Goal: Task Accomplishment & Management: Manage account settings

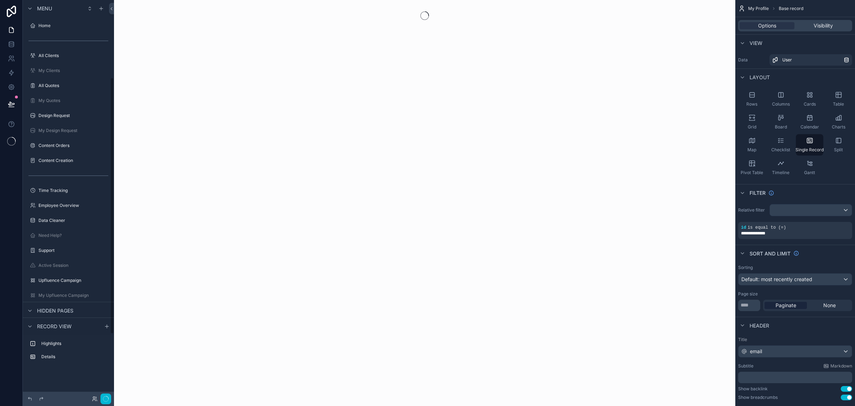
scroll to position [120, 0]
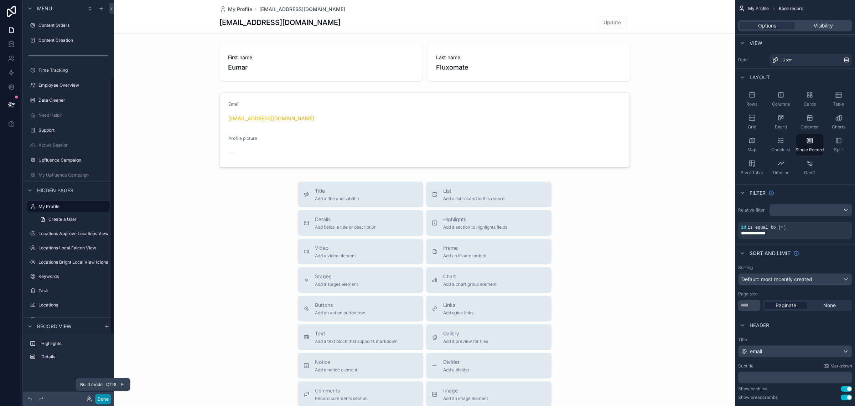
click at [101, 395] on button "Done" at bounding box center [103, 398] width 16 height 10
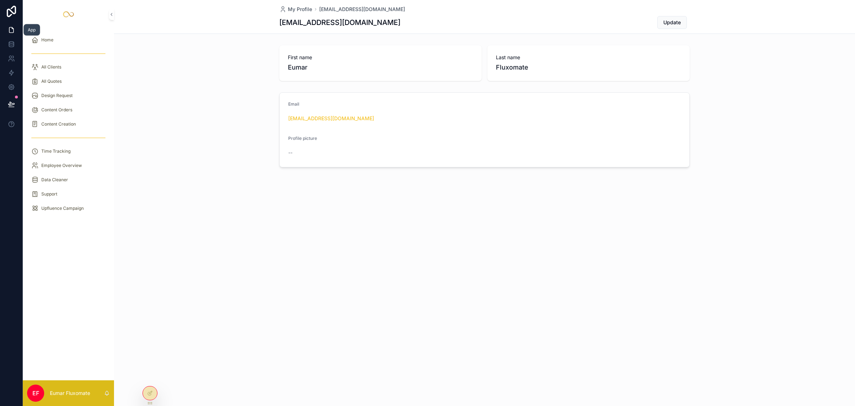
click at [12, 27] on icon at bounding box center [12, 27] width 1 height 1
click at [78, 86] on div "All Quotes" at bounding box center [68, 81] width 74 height 11
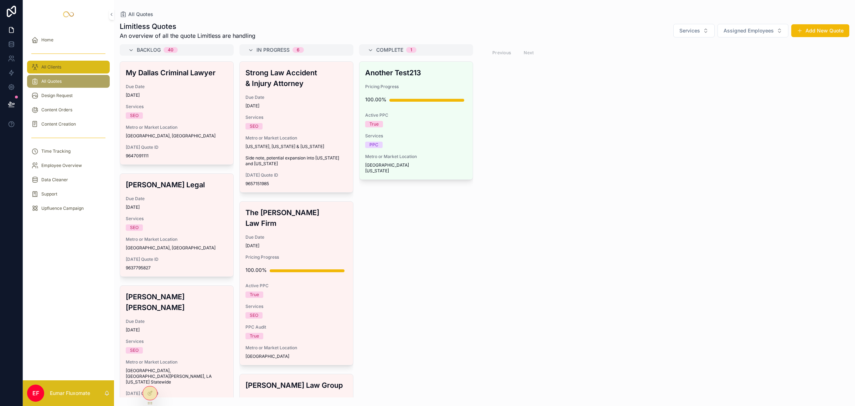
click at [62, 65] on div "All Clients" at bounding box center [68, 66] width 74 height 11
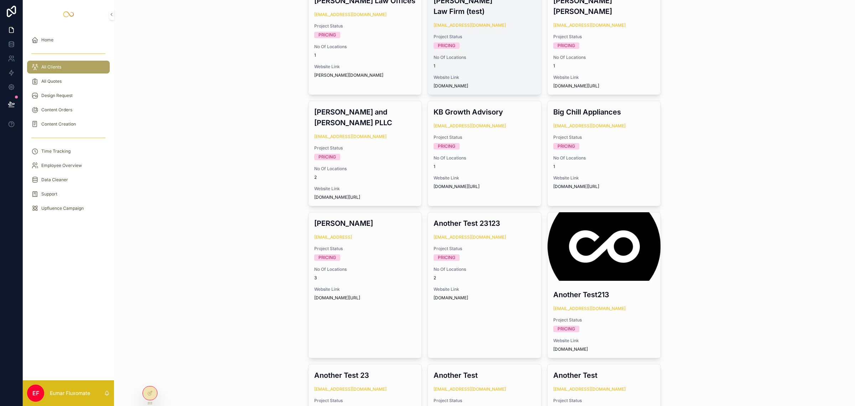
scroll to position [757, 0]
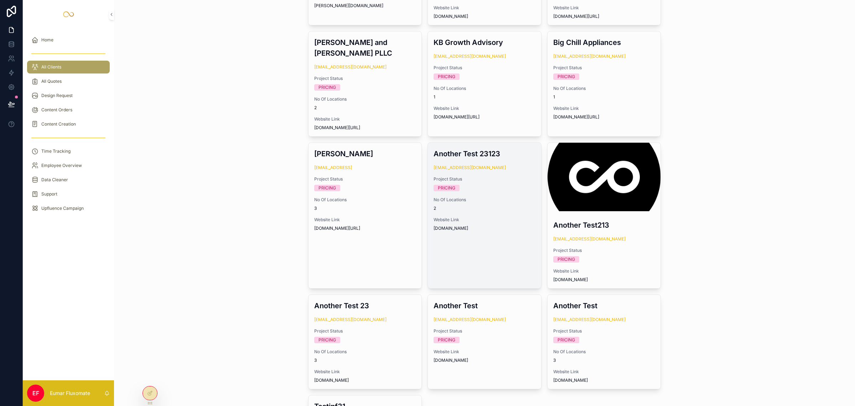
click at [489, 200] on div "Another Test 23123 [EMAIL_ADDRESS][DOMAIN_NAME] Project Status PRICING No Of Lo…" at bounding box center [484, 190] width 113 height 94
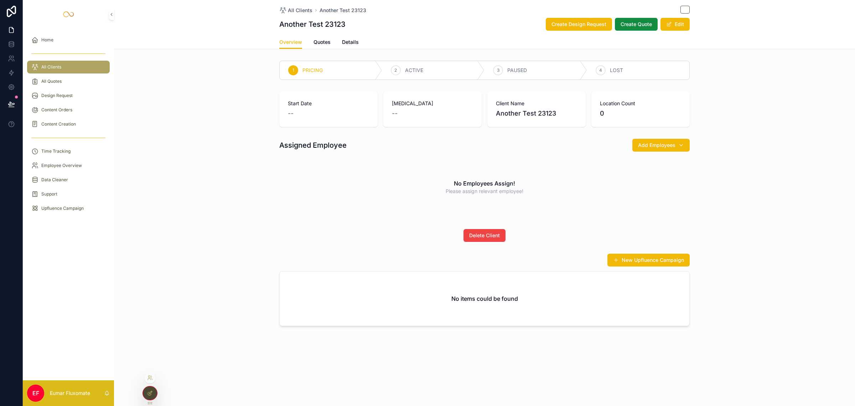
click at [150, 394] on icon at bounding box center [150, 393] width 6 height 6
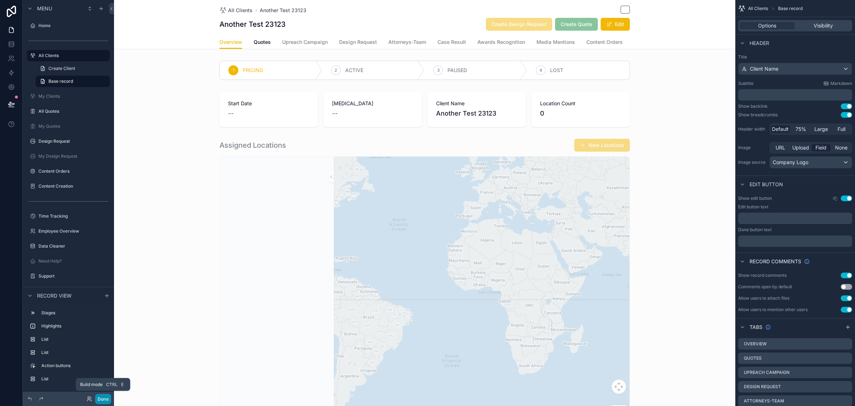
click at [105, 402] on button "Done" at bounding box center [103, 398] width 16 height 10
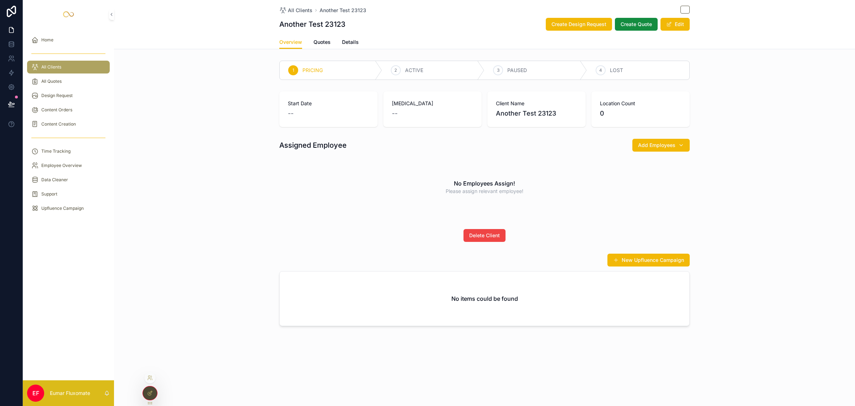
click at [147, 398] on div at bounding box center [150, 393] width 14 height 14
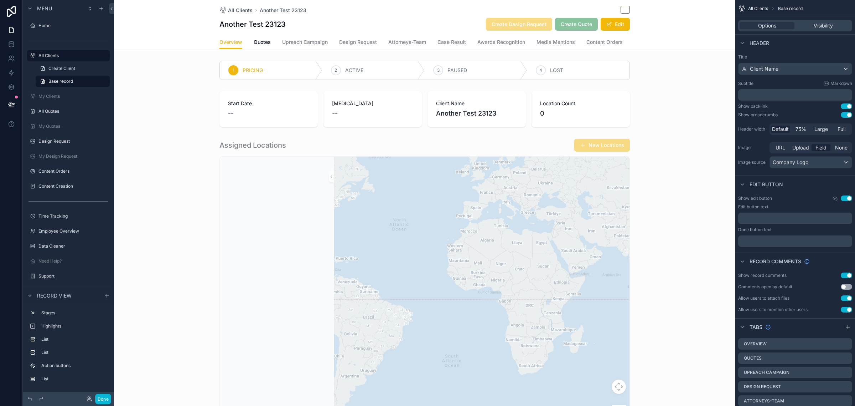
click at [675, 35] on div "Overview Quotes Upreach Campaign Design Request Attorneys-Team Case Result Awar…" at bounding box center [424, 42] width 613 height 14
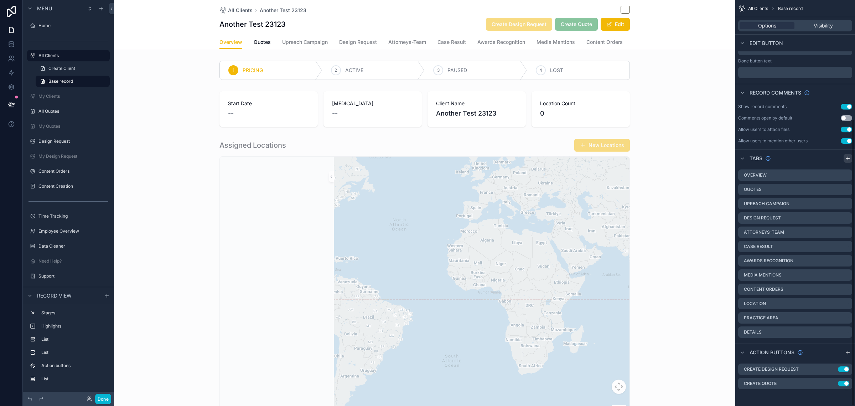
click at [850, 156] on icon "scrollable content" at bounding box center [848, 158] width 6 height 6
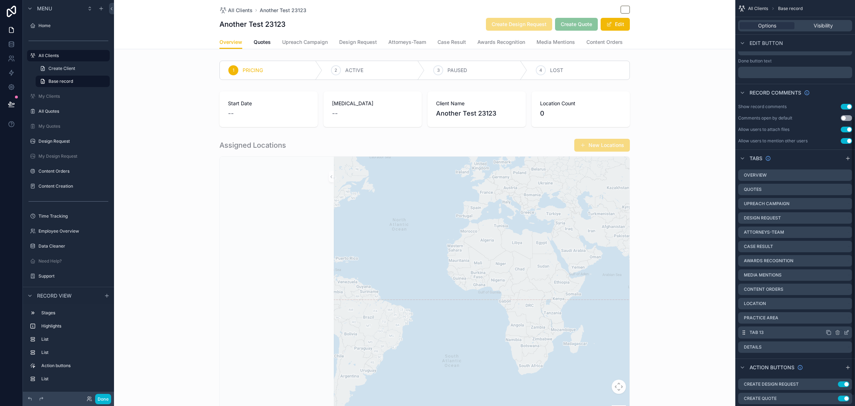
click at [847, 332] on icon "scrollable content" at bounding box center [847, 332] width 6 height 6
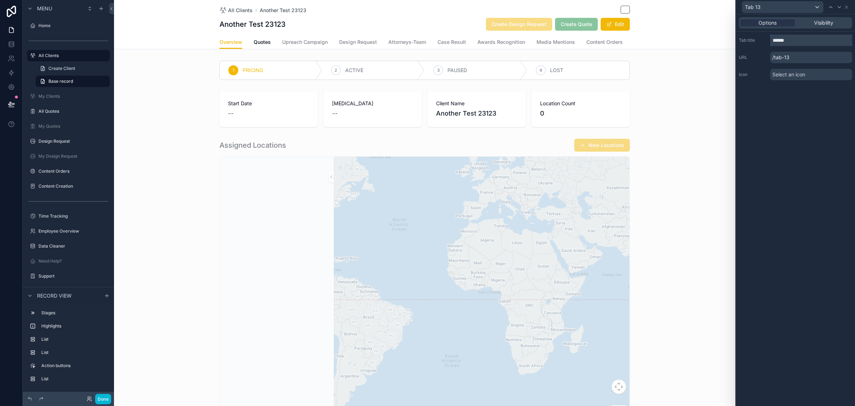
click at [803, 45] on input "******" at bounding box center [812, 40] width 82 height 11
type input "**********"
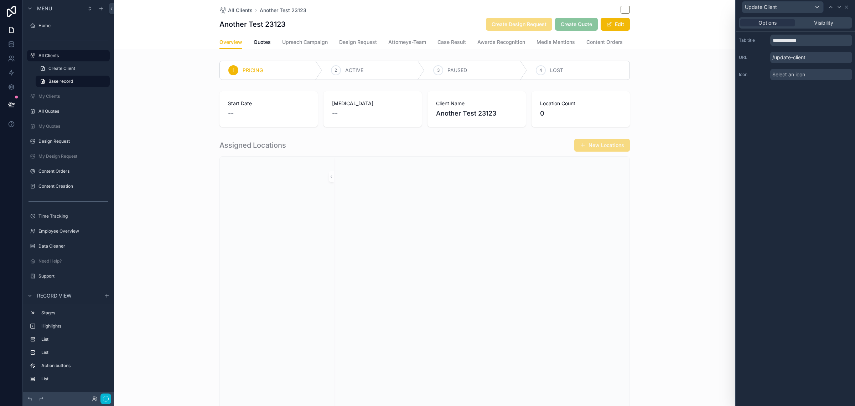
click at [823, 179] on div "**********" at bounding box center [795, 209] width 119 height 391
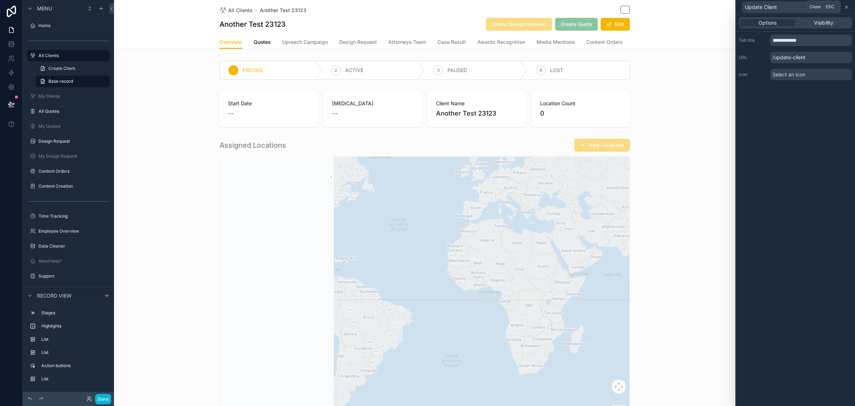
click at [847, 8] on icon at bounding box center [847, 7] width 6 height 6
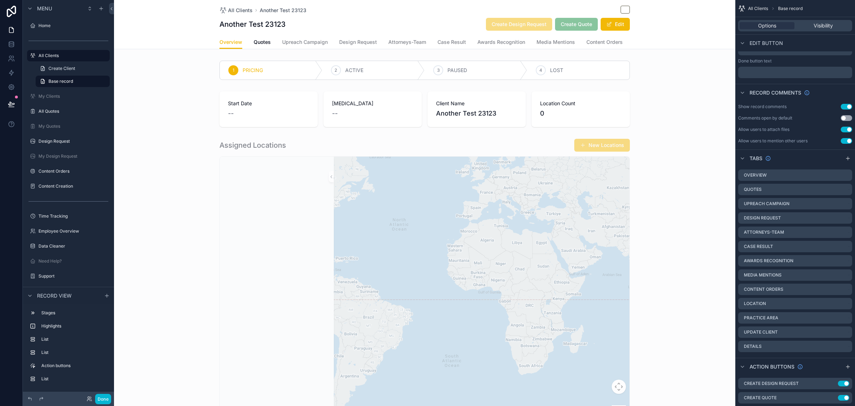
scroll to position [0, 139]
click at [585, 40] on span "Update Client" at bounding box center [587, 41] width 33 height 7
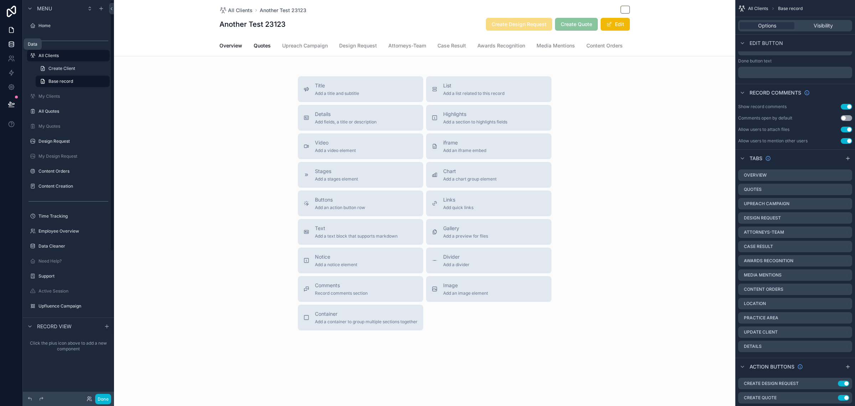
click at [8, 42] on icon at bounding box center [11, 44] width 7 height 7
click at [290, 47] on span "Upreach Campaign" at bounding box center [305, 45] width 46 height 7
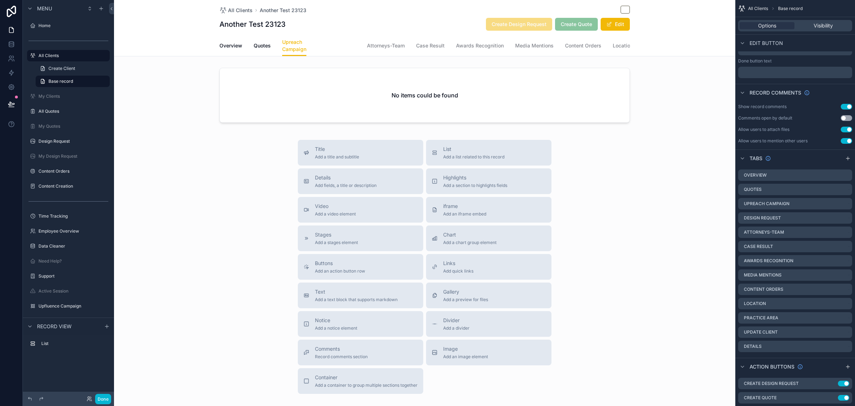
click at [337, 40] on link "Design Request" at bounding box center [337, 46] width 38 height 14
click at [236, 9] on span "All Clients" at bounding box center [240, 10] width 25 height 7
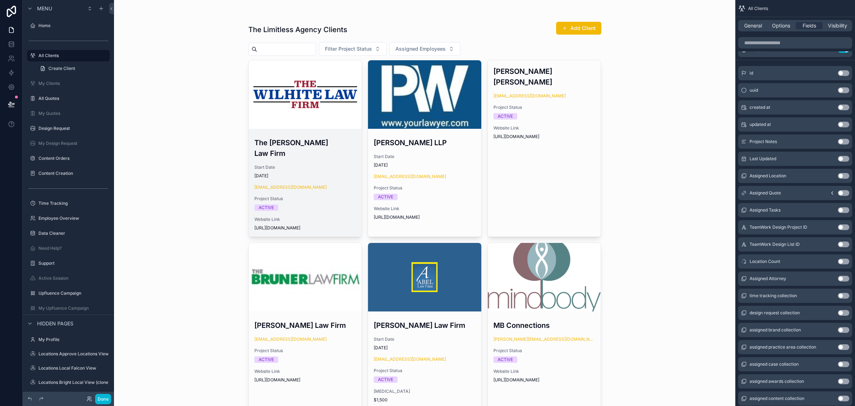
click at [321, 196] on span "Project Status" at bounding box center [305, 199] width 102 height 6
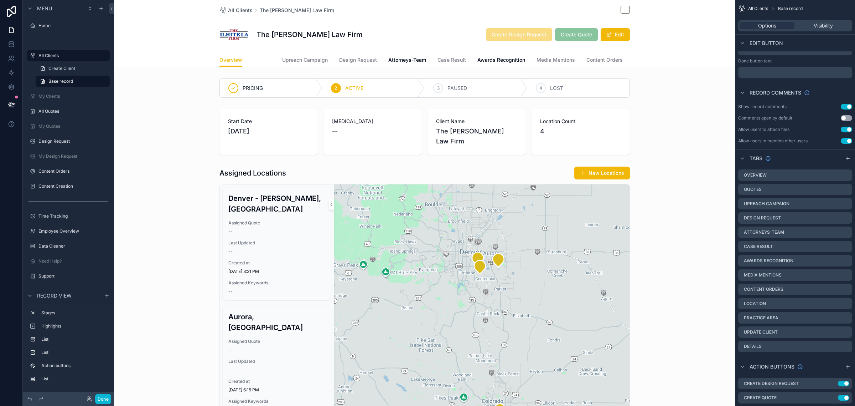
click at [256, 62] on span "Quotes" at bounding box center [262, 59] width 17 height 7
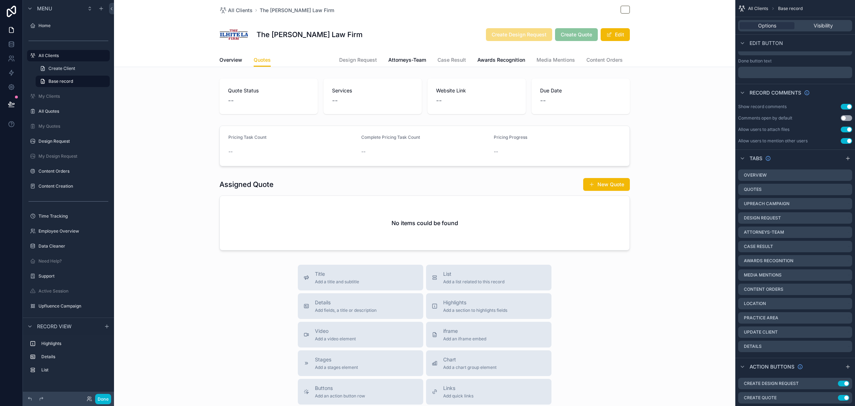
click at [302, 59] on span "Upreach Campaign" at bounding box center [305, 59] width 46 height 7
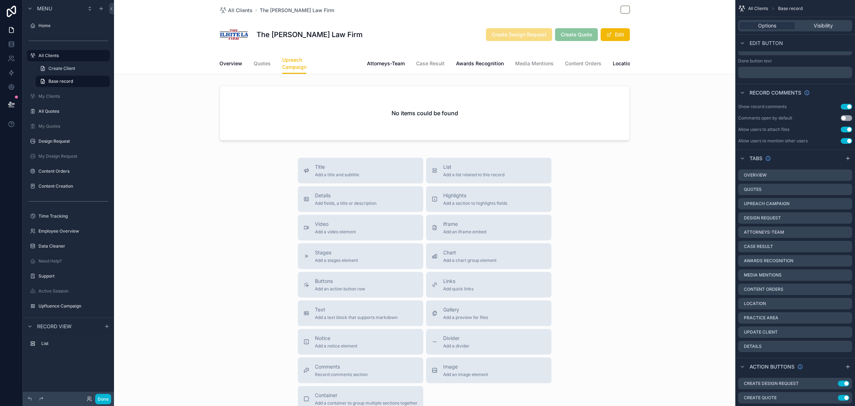
click at [332, 63] on span "Design Request" at bounding box center [337, 63] width 38 height 7
click at [384, 63] on span "Attorneys-Team" at bounding box center [389, 63] width 38 height 7
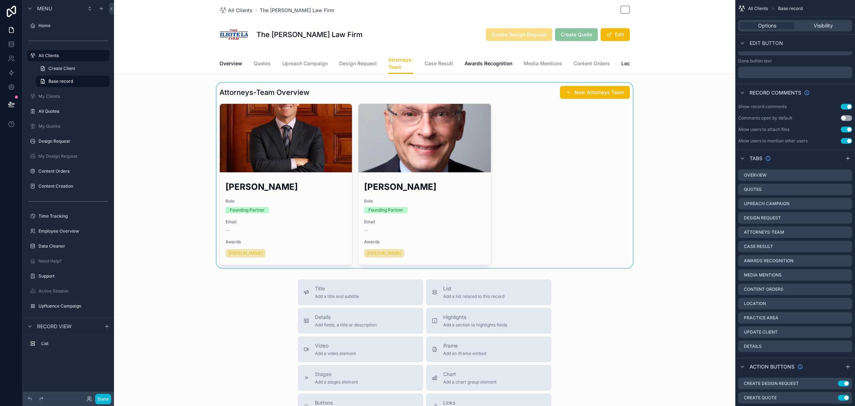
click at [581, 97] on div "scrollable content" at bounding box center [425, 175] width 622 height 185
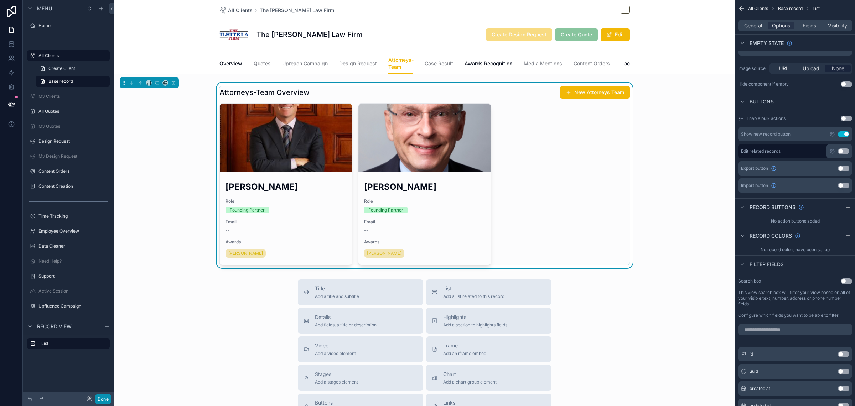
click at [107, 398] on button "Done" at bounding box center [103, 398] width 16 height 10
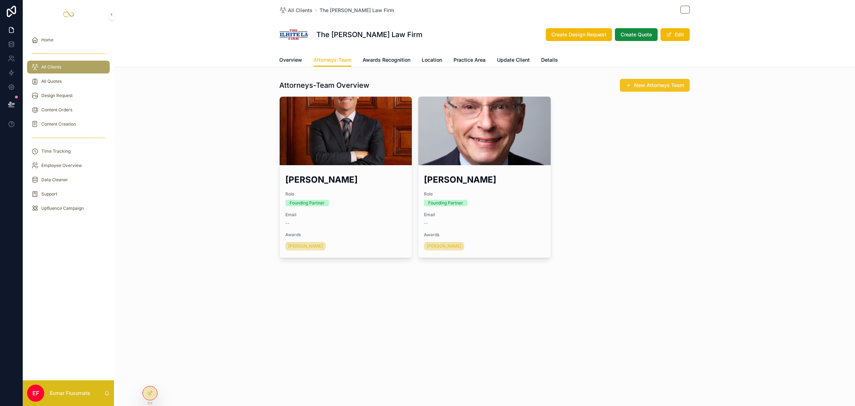
click at [648, 86] on button "New Attorneys Team" at bounding box center [655, 85] width 70 height 13
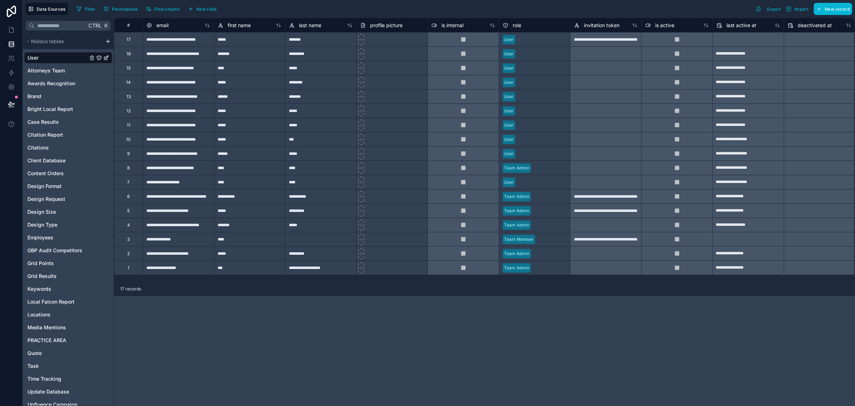
click at [197, 331] on div "**********" at bounding box center [484, 212] width 741 height 388
click at [61, 71] on span "Attorneys Team" at bounding box center [45, 70] width 37 height 7
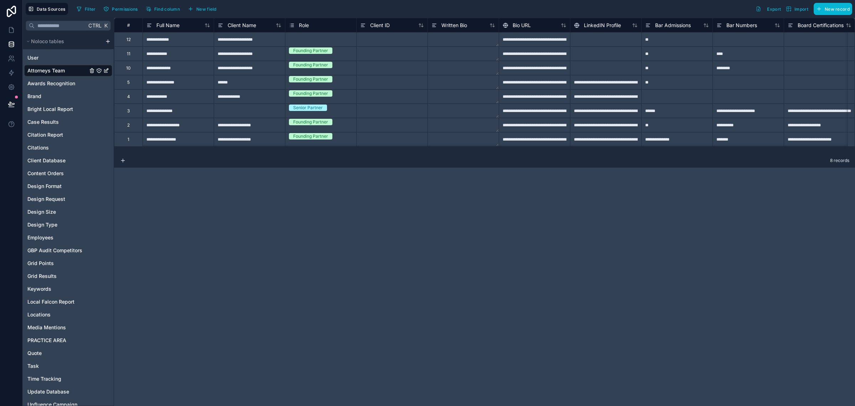
scroll to position [7, 0]
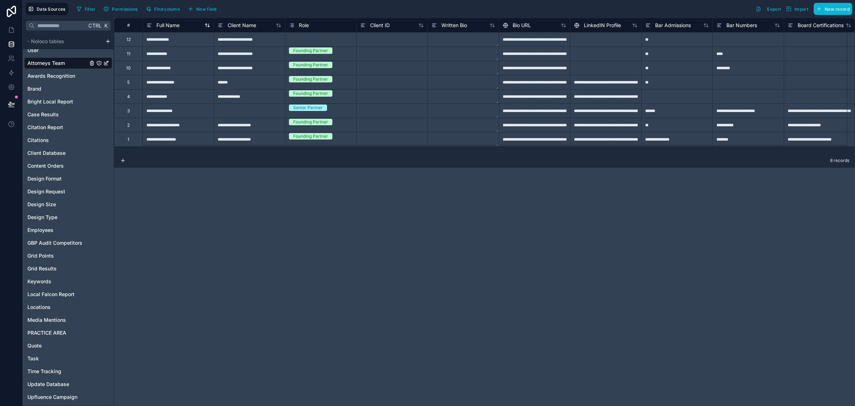
click at [176, 29] on span "Full Name" at bounding box center [167, 25] width 23 height 7
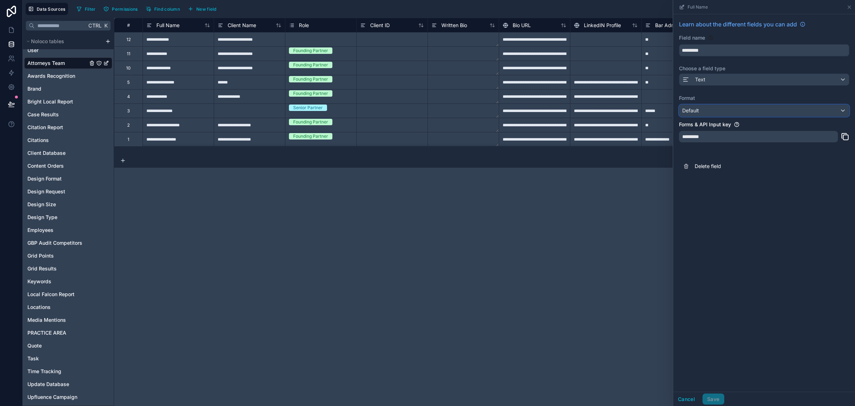
click at [737, 113] on div "Default" at bounding box center [765, 110] width 170 height 11
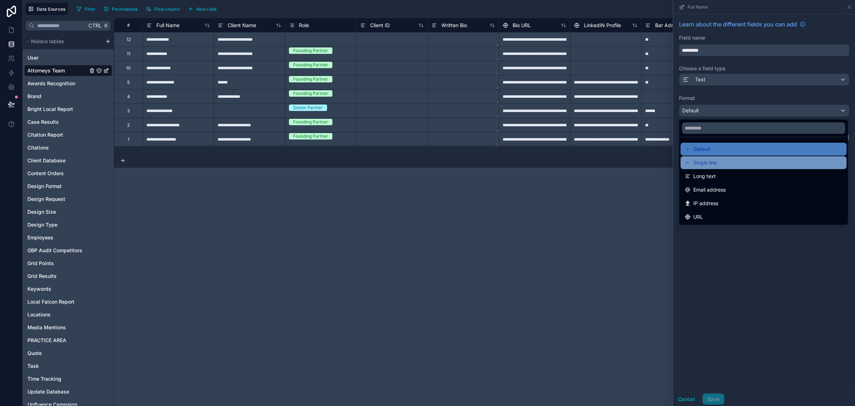
click at [722, 166] on div "Single line" at bounding box center [764, 162] width 158 height 9
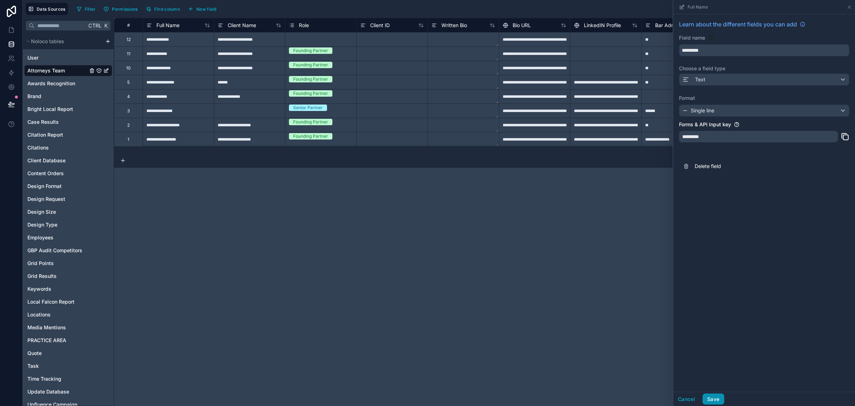
click at [711, 396] on button "Save" at bounding box center [713, 398] width 21 height 11
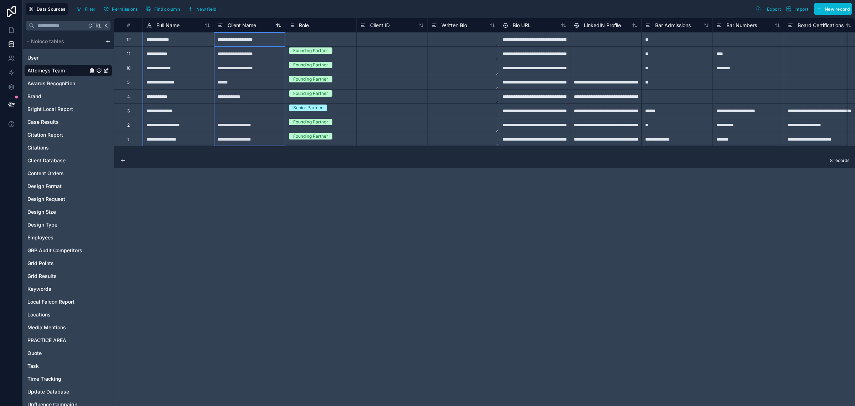
click at [244, 24] on span "Client Name" at bounding box center [242, 25] width 29 height 7
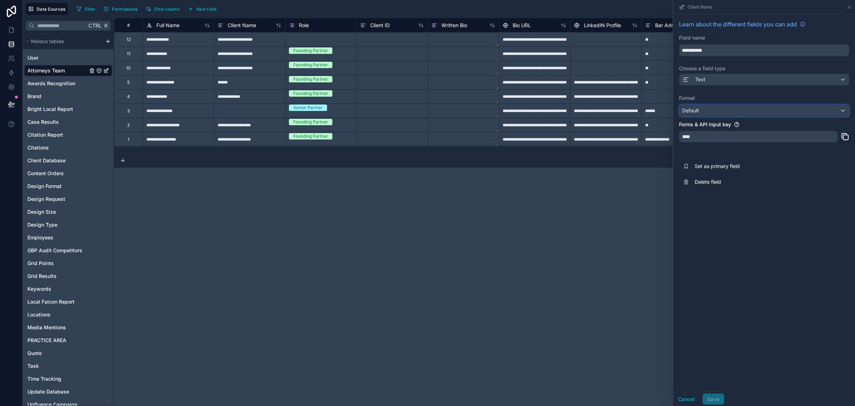
click at [744, 112] on div "Default" at bounding box center [765, 110] width 170 height 11
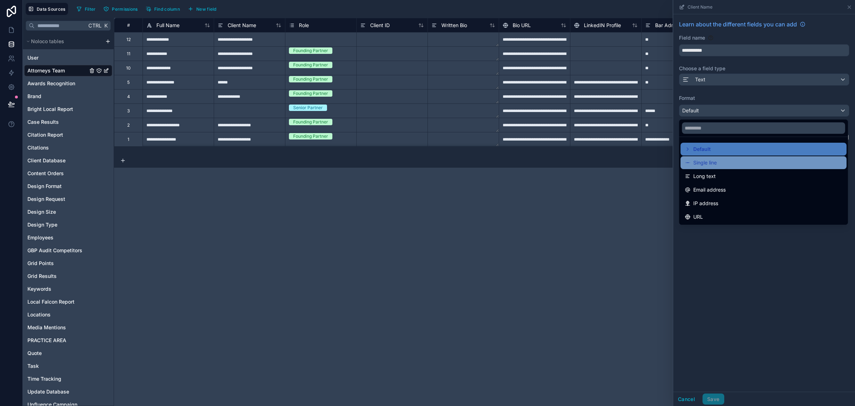
drag, startPoint x: 727, startPoint y: 160, endPoint x: 720, endPoint y: 217, distance: 56.7
click at [726, 160] on div "Single line" at bounding box center [764, 162] width 158 height 9
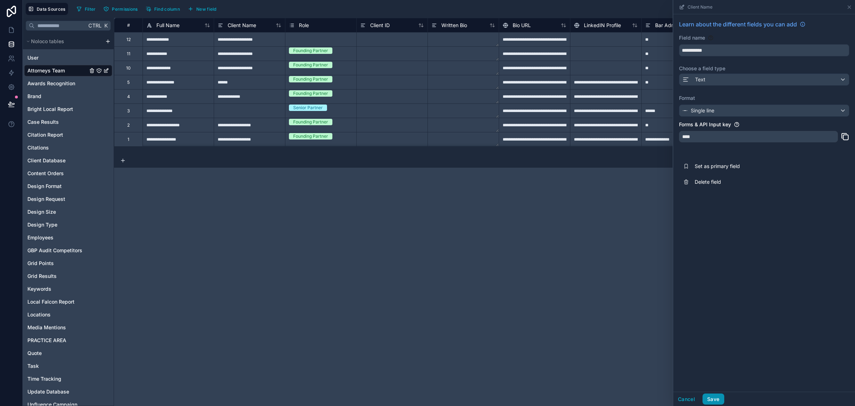
click at [715, 398] on button "Save" at bounding box center [713, 398] width 21 height 11
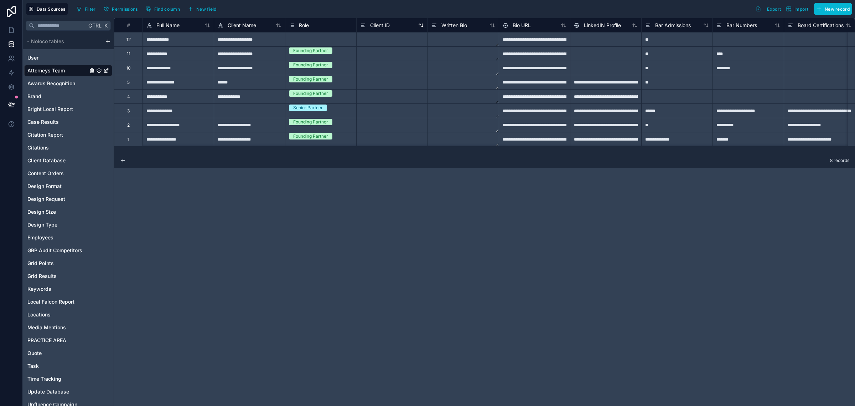
click at [385, 28] on span "Client ID" at bounding box center [380, 25] width 20 height 7
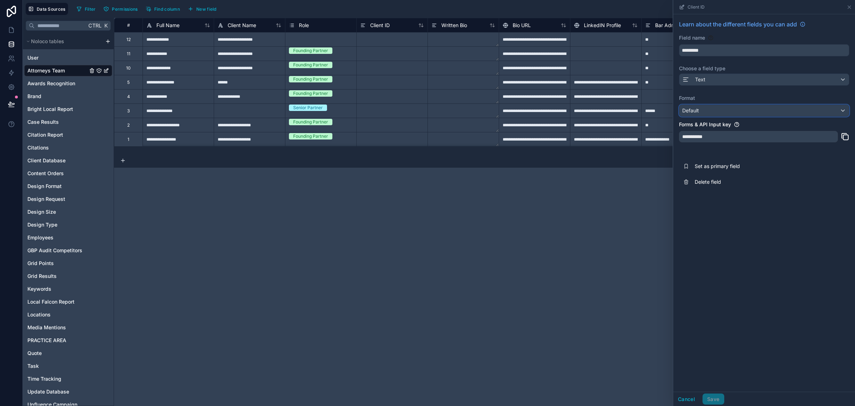
click at [715, 112] on div "Default" at bounding box center [765, 110] width 170 height 11
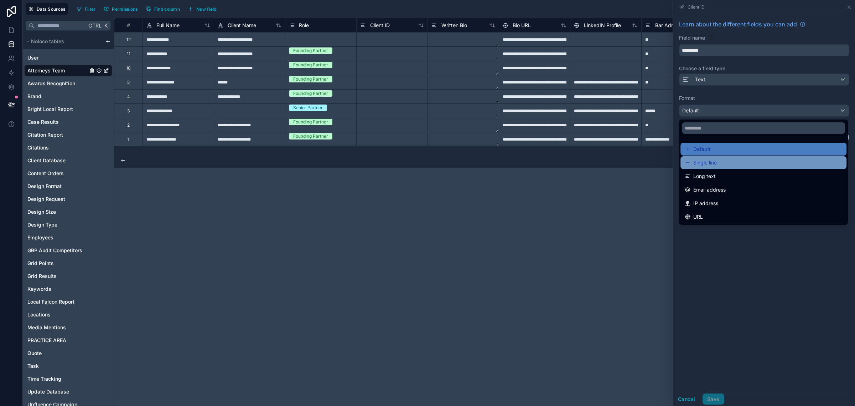
click at [705, 166] on span "Single line" at bounding box center [706, 162] width 24 height 9
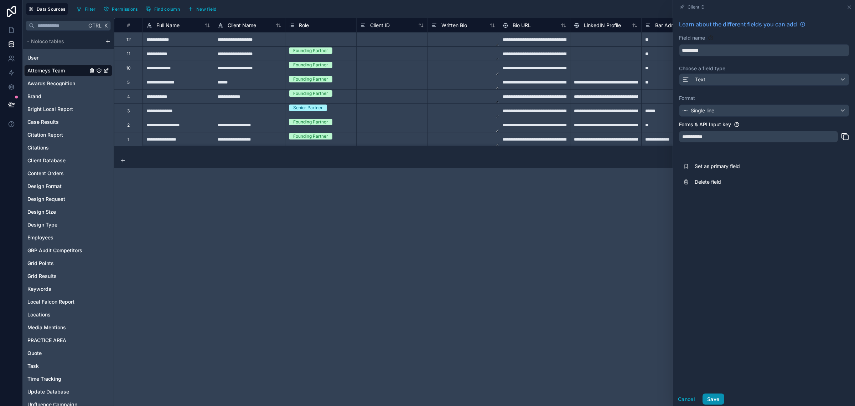
click at [717, 398] on button "Save" at bounding box center [713, 398] width 21 height 11
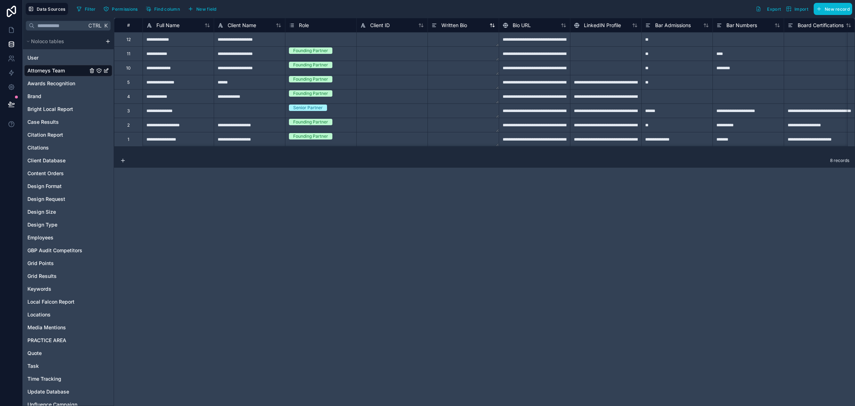
click at [455, 25] on span "Written Bio" at bounding box center [455, 25] width 26 height 7
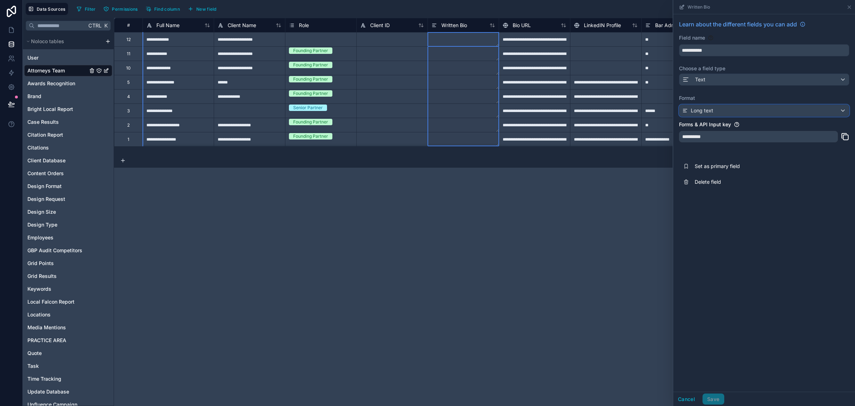
click at [711, 109] on span "Long text" at bounding box center [702, 110] width 22 height 7
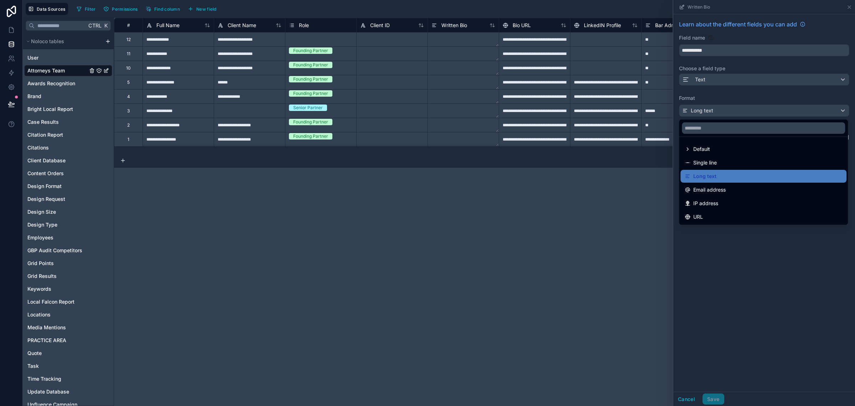
click at [717, 274] on div at bounding box center [765, 203] width 182 height 406
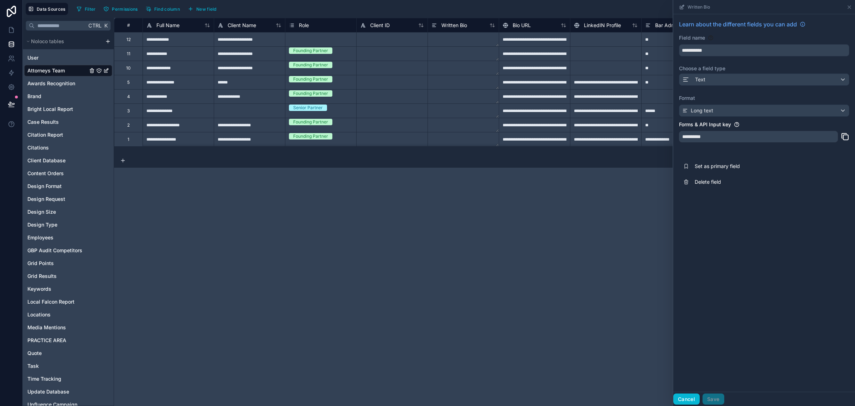
click at [692, 400] on button "Cancel" at bounding box center [687, 398] width 26 height 11
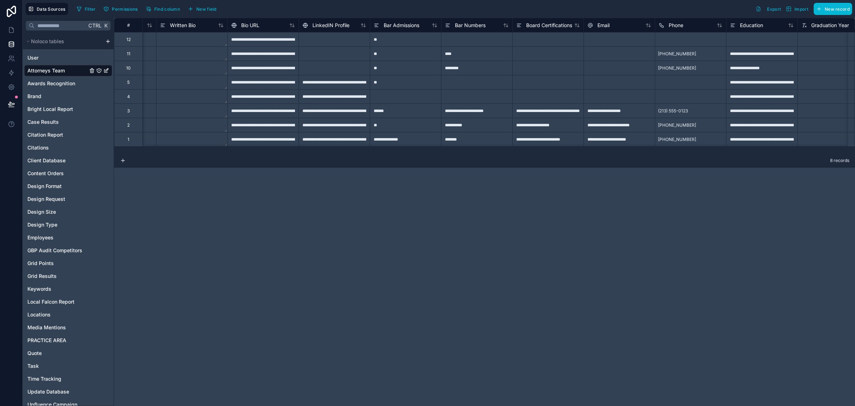
scroll to position [0, 275]
click at [391, 22] on span "Bar Admissions" at bounding box center [398, 25] width 36 height 7
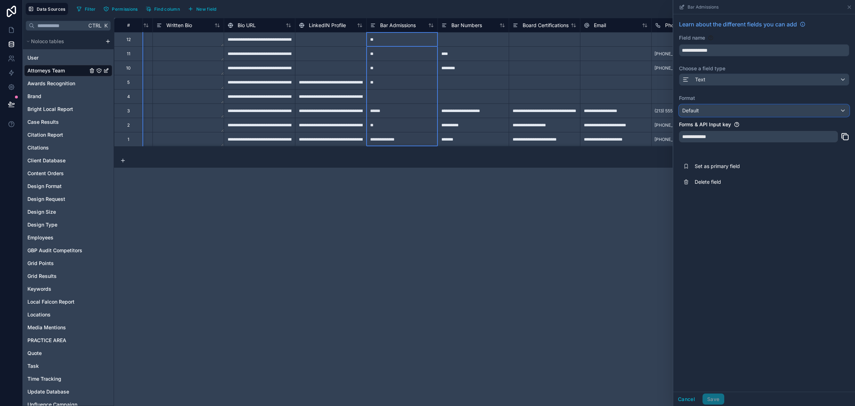
click at [724, 106] on div "Default" at bounding box center [765, 110] width 170 height 11
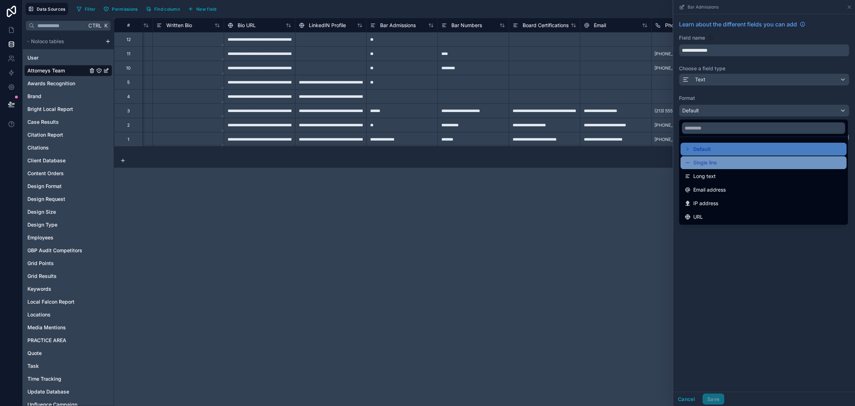
click at [715, 161] on span "Single line" at bounding box center [706, 162] width 24 height 9
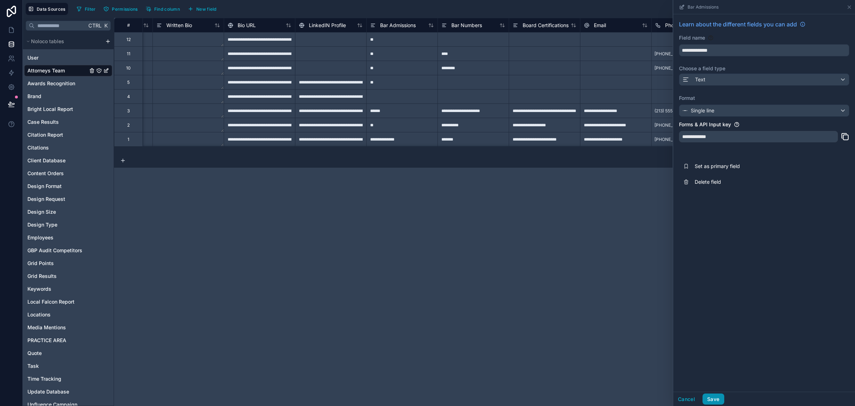
click at [708, 396] on button "Save" at bounding box center [713, 398] width 21 height 11
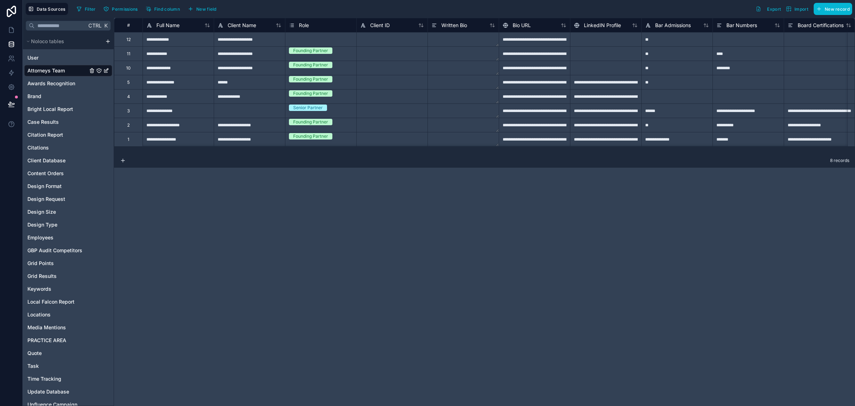
click at [462, 25] on span "Written Bio" at bounding box center [455, 25] width 26 height 7
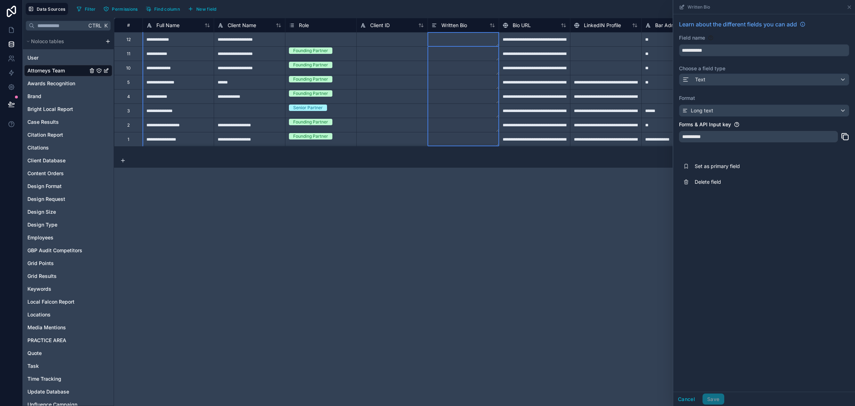
drag, startPoint x: 553, startPoint y: 269, endPoint x: 559, endPoint y: 251, distance: 19.6
click at [553, 268] on div "**********" at bounding box center [484, 212] width 741 height 388
click at [848, 6] on icon at bounding box center [850, 7] width 6 height 6
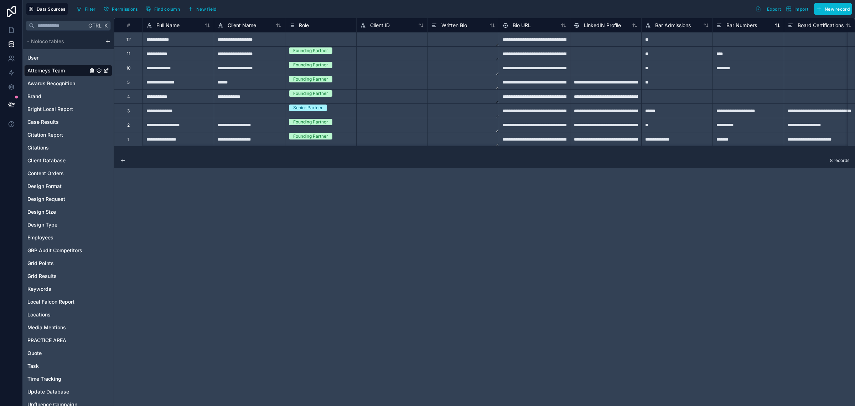
click at [742, 25] on span "Bar Numbers" at bounding box center [742, 25] width 31 height 7
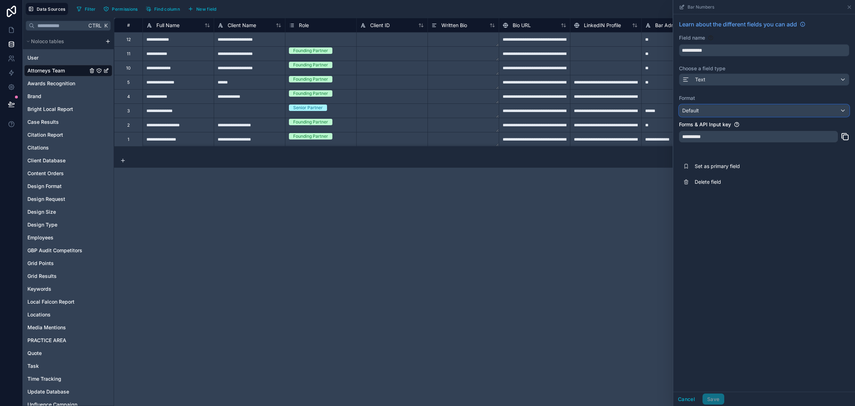
click at [737, 107] on div "Default" at bounding box center [765, 110] width 170 height 11
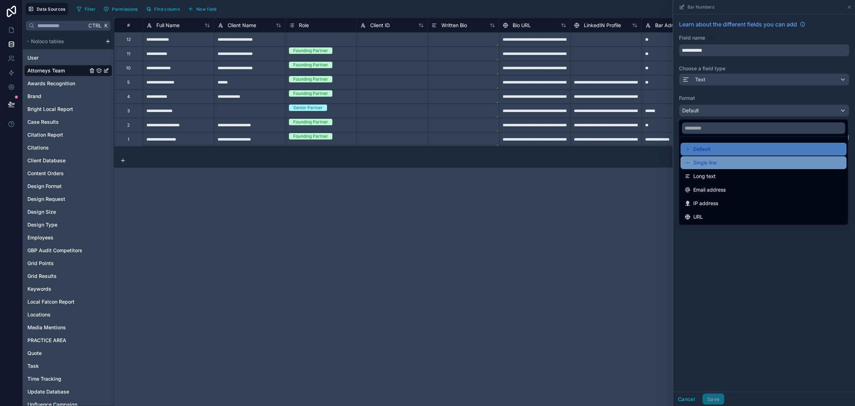
click at [729, 162] on div "Single line" at bounding box center [764, 162] width 158 height 9
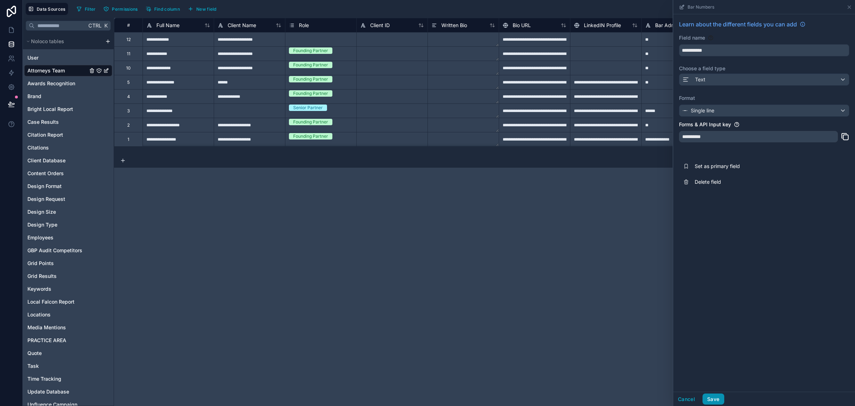
click at [711, 396] on button "Save" at bounding box center [713, 398] width 21 height 11
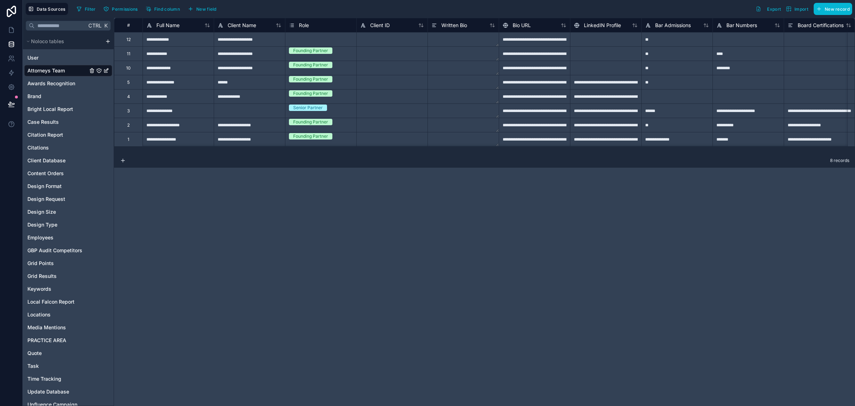
click at [311, 243] on div "**********" at bounding box center [484, 212] width 741 height 388
click at [61, 81] on span "Awards Recognition" at bounding box center [51, 83] width 48 height 7
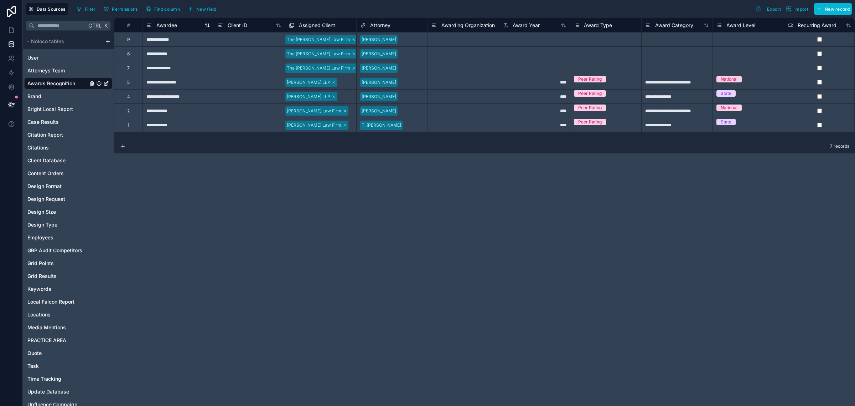
click at [165, 27] on span "Awardee" at bounding box center [166, 25] width 21 height 7
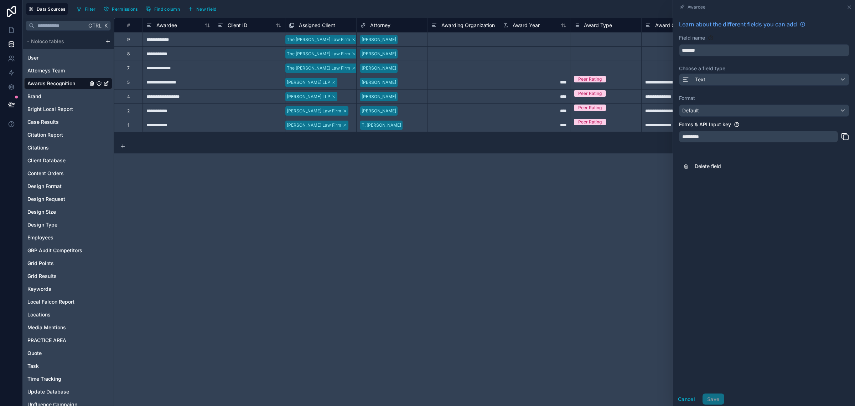
click at [763, 119] on div "Learn about the different fields you can add Field name ******* Choose a field …" at bounding box center [765, 96] width 182 height 165
click at [762, 114] on div "Default" at bounding box center [765, 110] width 170 height 11
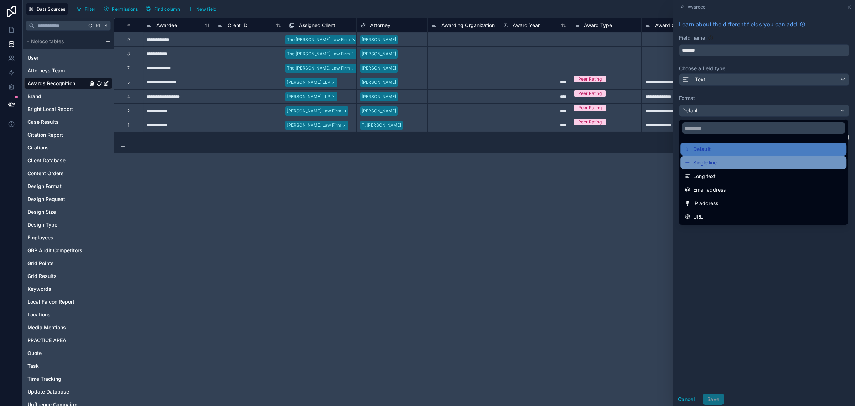
click at [720, 161] on div "Single line" at bounding box center [764, 162] width 158 height 9
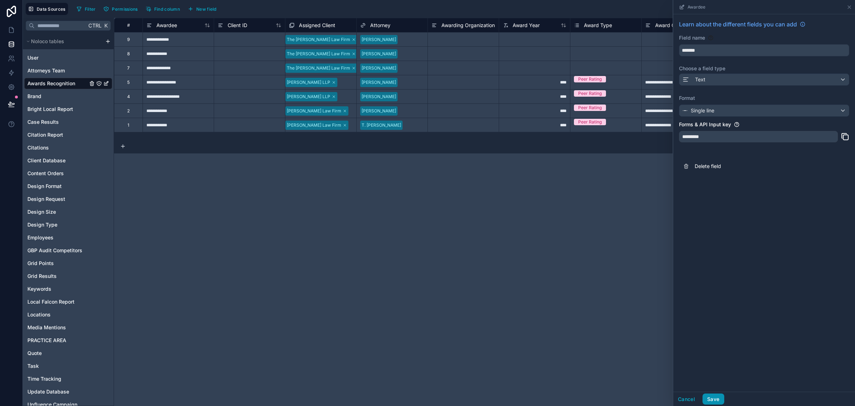
click at [710, 394] on button "Save" at bounding box center [713, 398] width 21 height 11
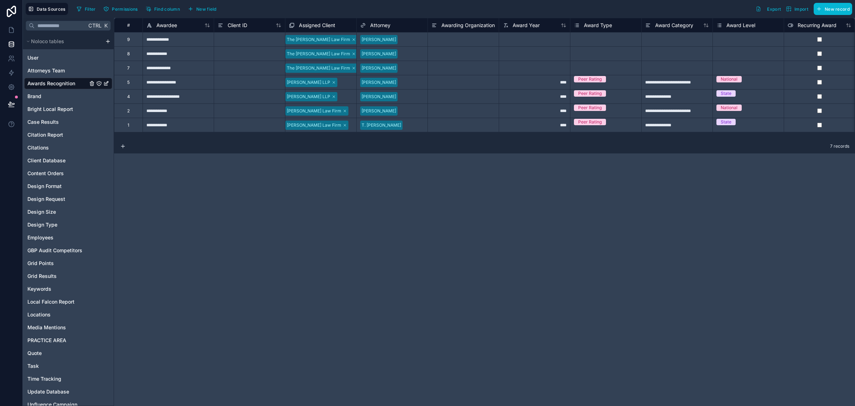
click at [243, 22] on span "Client ID" at bounding box center [238, 25] width 20 height 7
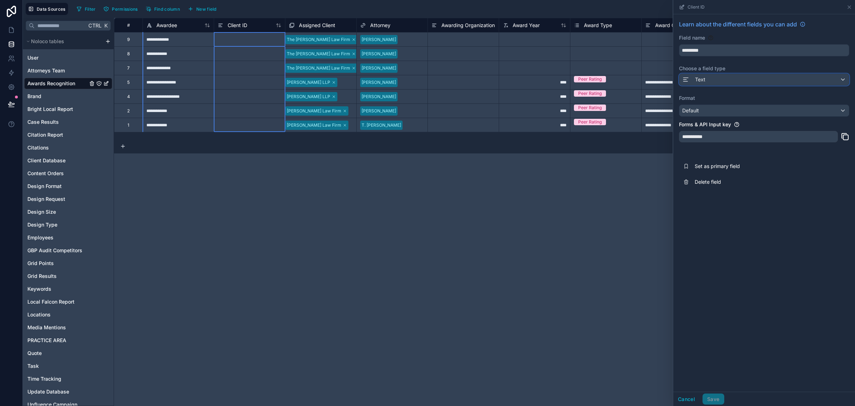
click at [728, 79] on div "Text" at bounding box center [765, 79] width 170 height 11
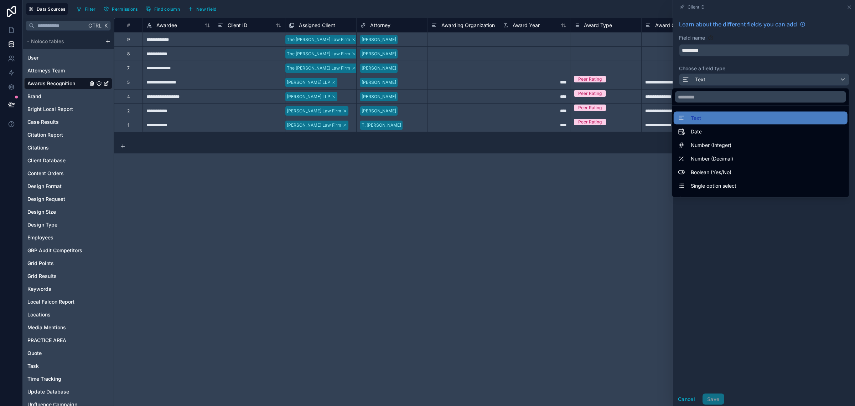
click at [726, 254] on div at bounding box center [765, 203] width 182 height 406
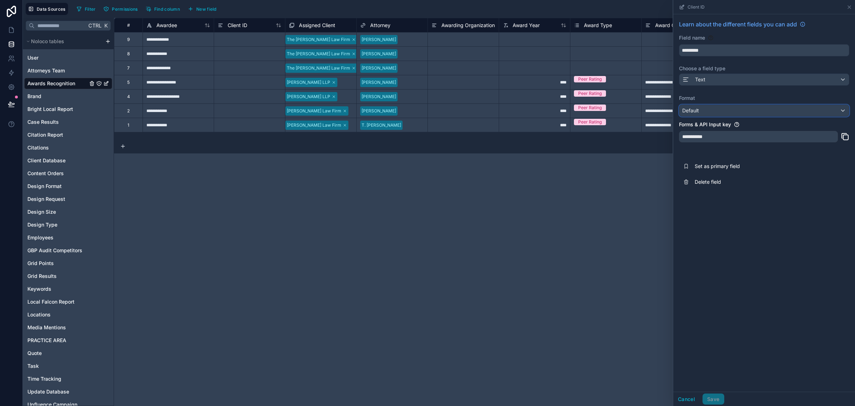
click at [726, 108] on div "Default" at bounding box center [765, 110] width 170 height 11
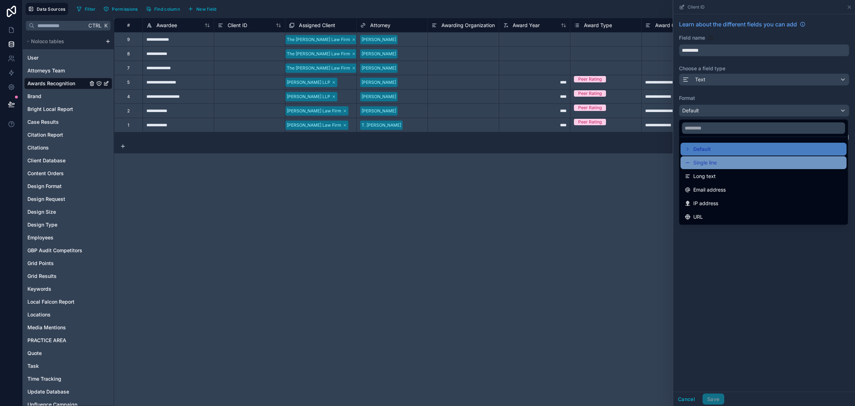
click at [712, 158] on span "Single line" at bounding box center [706, 162] width 24 height 9
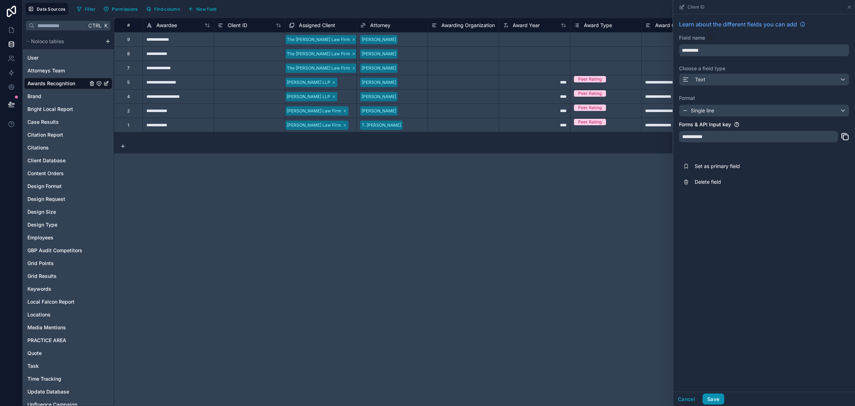
click at [714, 400] on button "Save" at bounding box center [713, 398] width 21 height 11
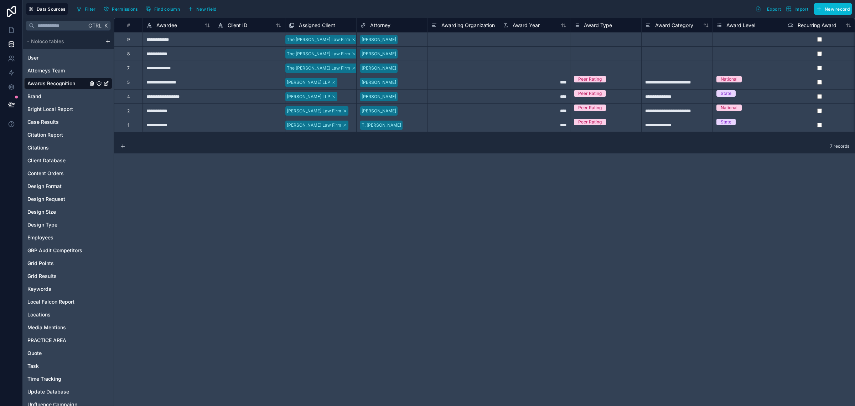
click at [483, 250] on div "**********" at bounding box center [484, 212] width 741 height 388
click at [458, 25] on span "Awarding Organization" at bounding box center [468, 25] width 53 height 7
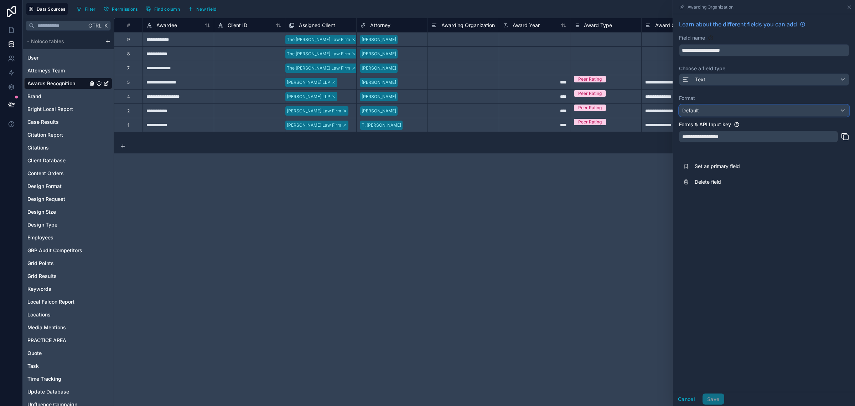
click at [712, 109] on div "Default" at bounding box center [765, 110] width 170 height 11
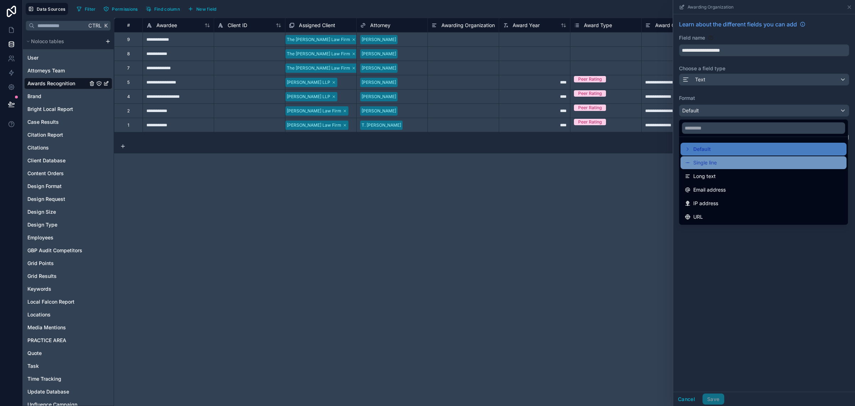
click at [703, 161] on span "Single line" at bounding box center [706, 162] width 24 height 9
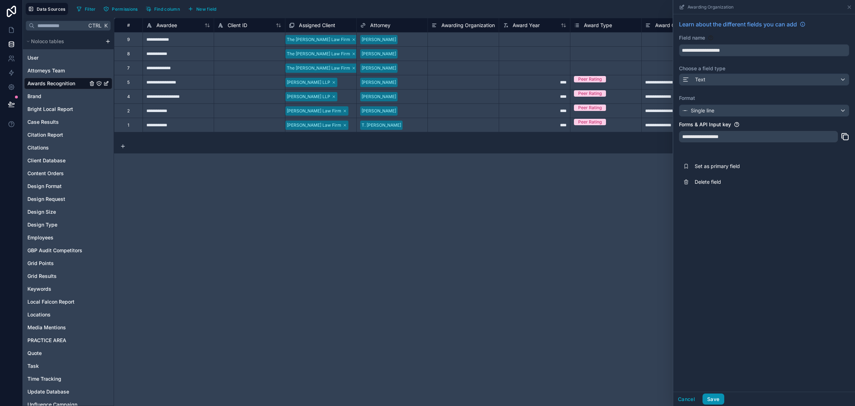
click at [719, 398] on button "Save" at bounding box center [713, 398] width 21 height 11
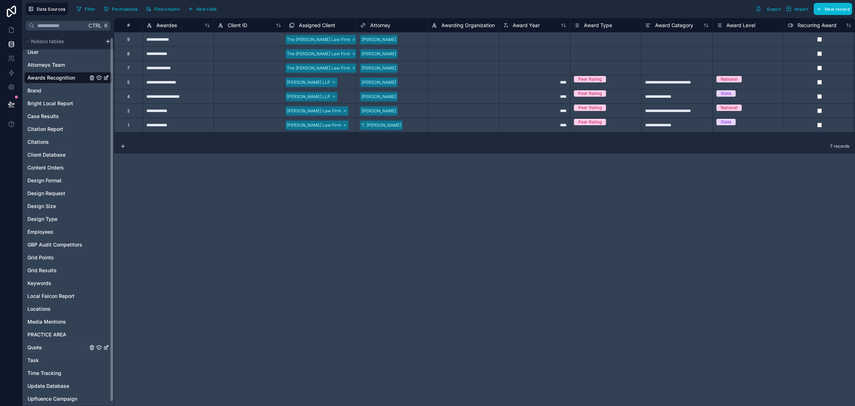
scroll to position [7, 0]
click at [68, 333] on div "PRACTICE AREA" at bounding box center [68, 332] width 88 height 11
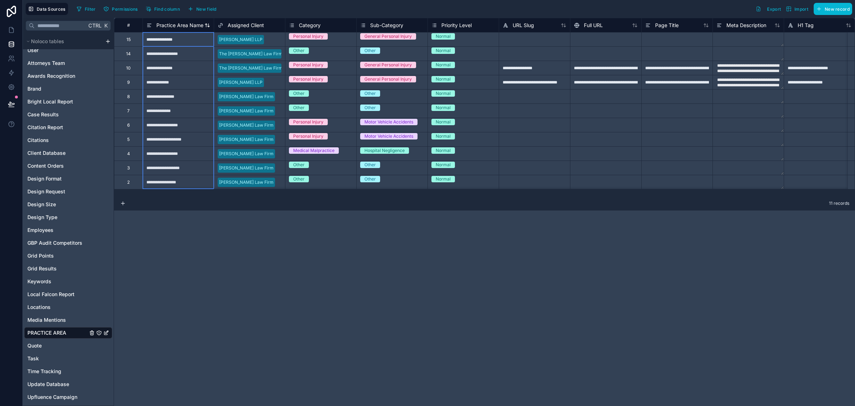
click at [171, 24] on span "Practice Area Name" at bounding box center [179, 25] width 47 height 7
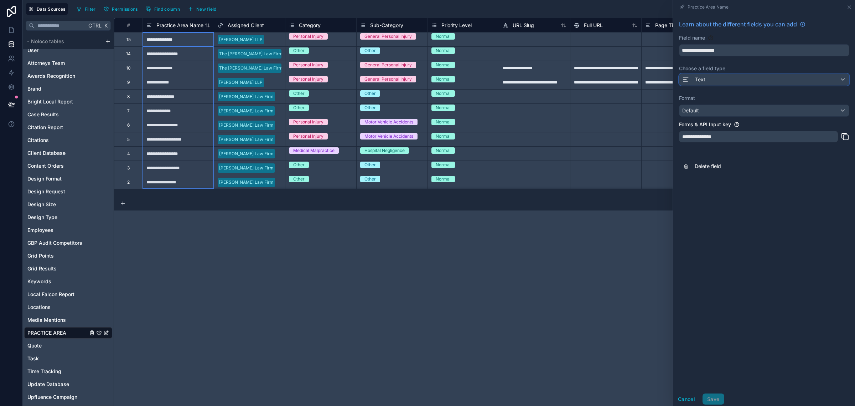
click at [740, 78] on div "Text" at bounding box center [765, 79] width 170 height 11
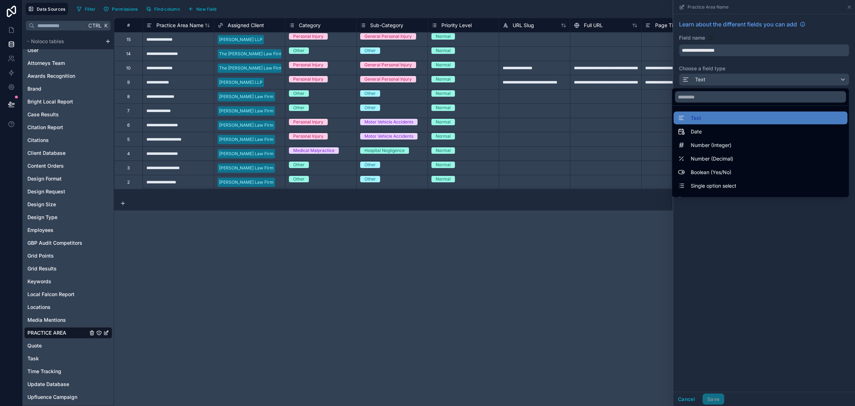
drag, startPoint x: 774, startPoint y: 381, endPoint x: 763, endPoint y: 351, distance: 31.1
click at [773, 373] on div at bounding box center [765, 203] width 182 height 406
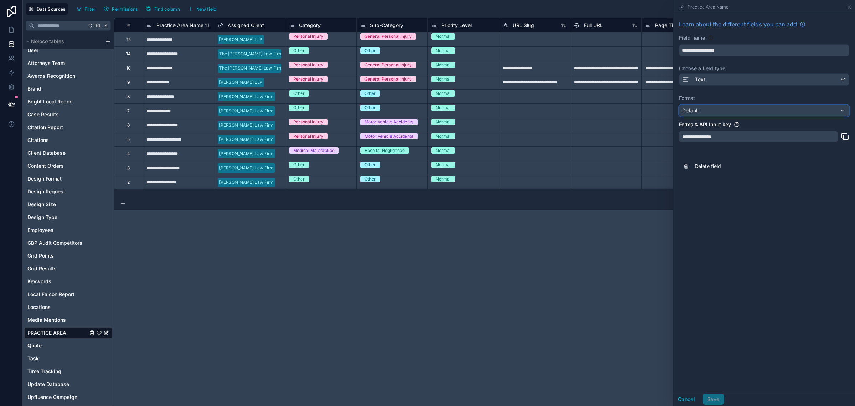
click at [710, 115] on div "Default" at bounding box center [765, 110] width 170 height 11
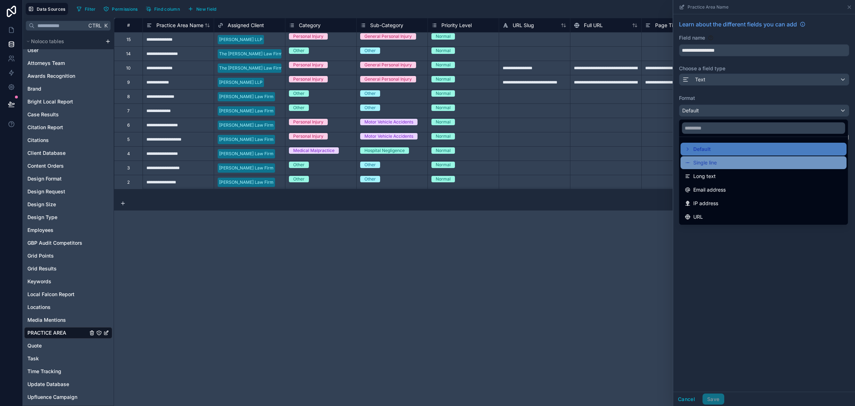
click at [706, 161] on span "Single line" at bounding box center [706, 162] width 24 height 9
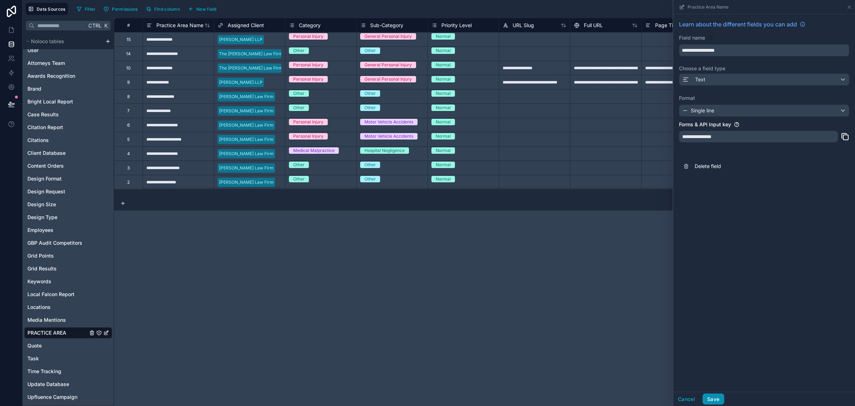
click at [720, 396] on button "Save" at bounding box center [713, 398] width 21 height 11
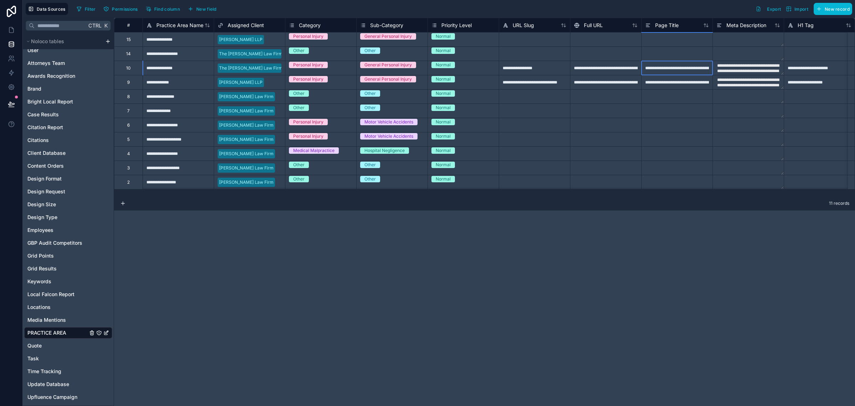
click at [667, 70] on div "**********" at bounding box center [677, 68] width 71 height 14
click at [667, 70] on input "**********" at bounding box center [677, 68] width 71 height 14
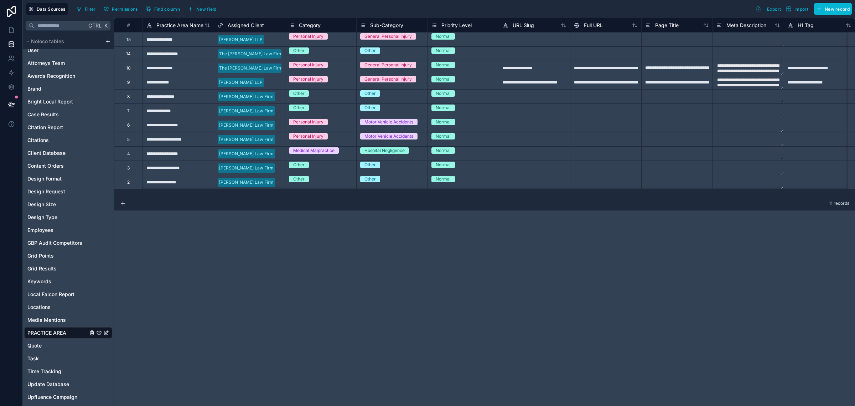
click at [695, 227] on div "**********" at bounding box center [484, 212] width 741 height 388
click at [653, 29] on div "Page Title" at bounding box center [662, 25] width 34 height 9
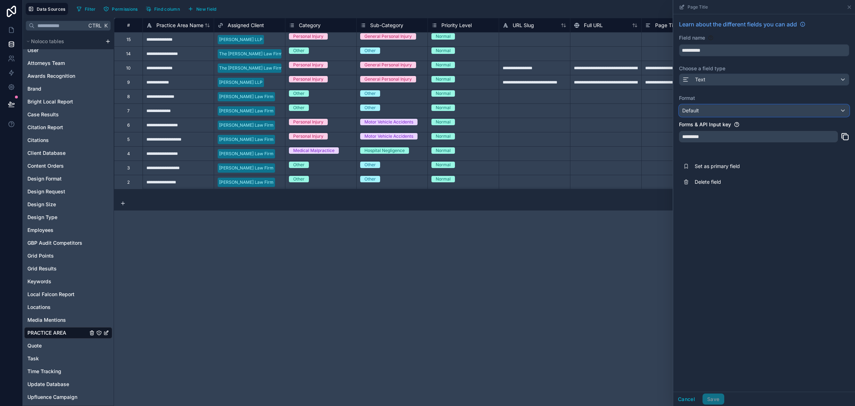
click at [700, 111] on div "Default" at bounding box center [765, 110] width 170 height 11
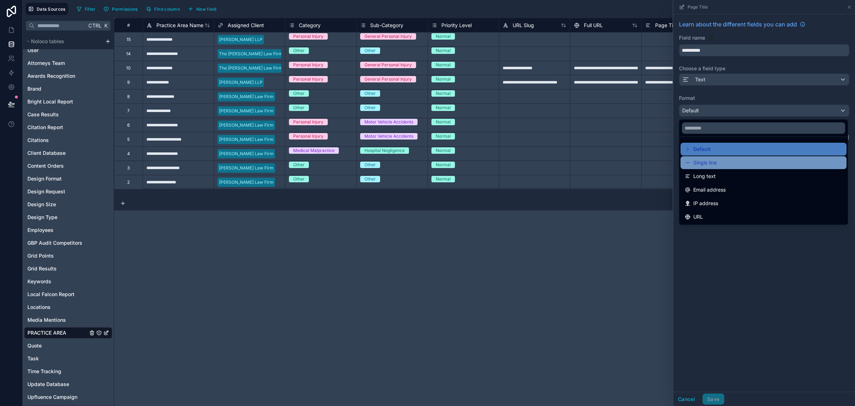
click at [708, 166] on span "Single line" at bounding box center [706, 162] width 24 height 9
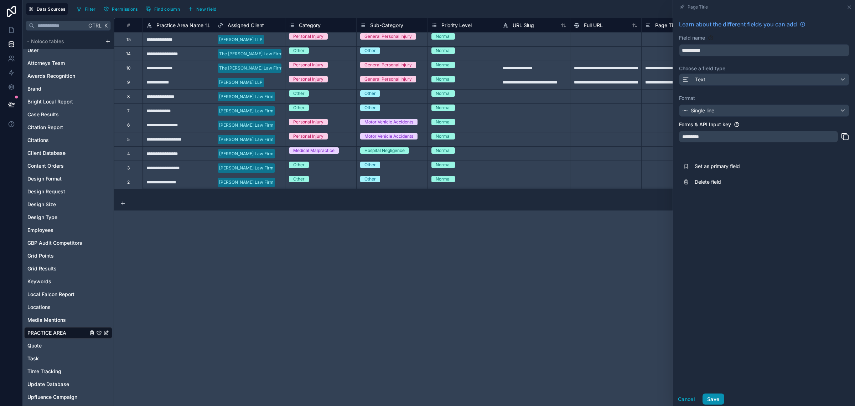
click at [714, 396] on button "Save" at bounding box center [713, 398] width 21 height 11
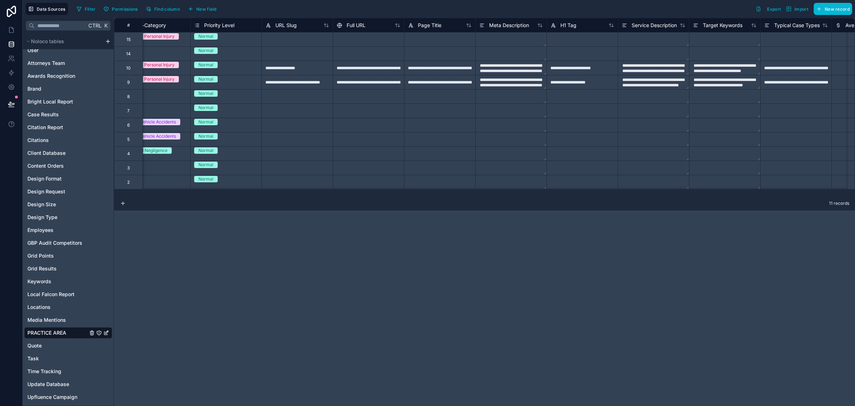
scroll to position [0, 243]
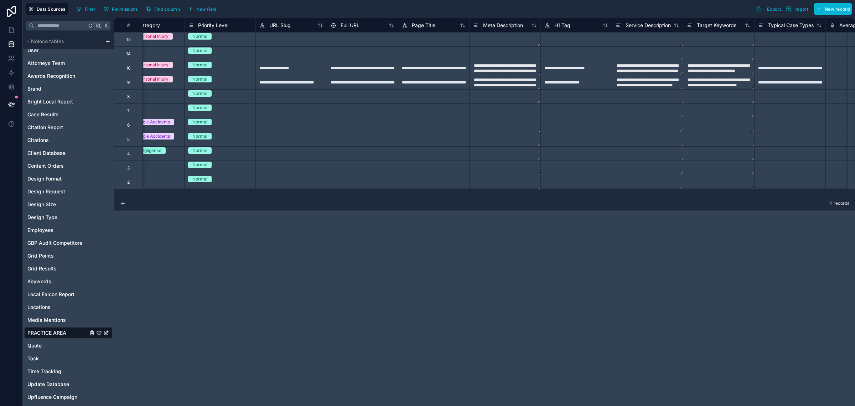
click at [498, 259] on div "**********" at bounding box center [484, 212] width 741 height 388
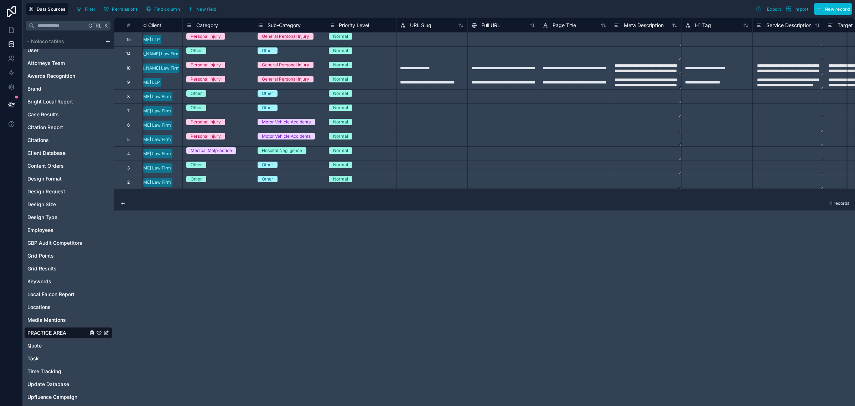
scroll to position [0, 0]
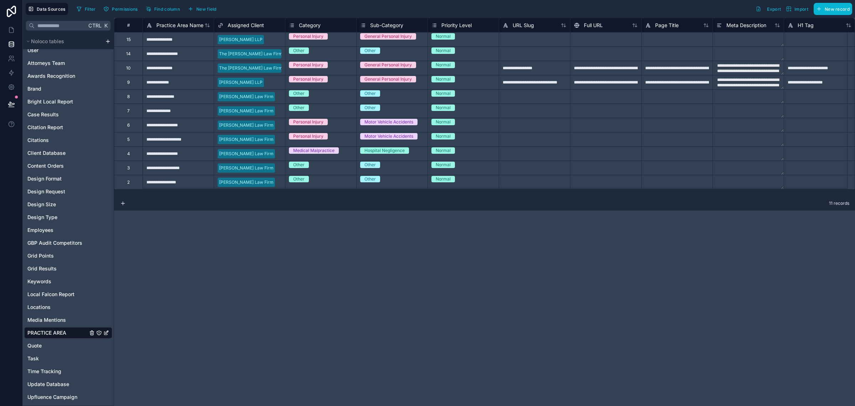
click at [298, 269] on div "**********" at bounding box center [484, 212] width 741 height 388
click at [259, 229] on div "**********" at bounding box center [484, 212] width 741 height 388
click at [47, 164] on span "Content Orders" at bounding box center [45, 165] width 36 height 7
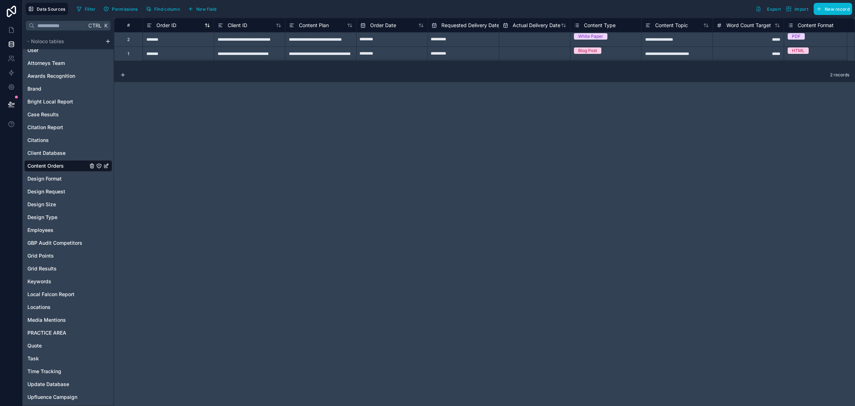
click at [172, 25] on span "Order ID" at bounding box center [166, 25] width 20 height 7
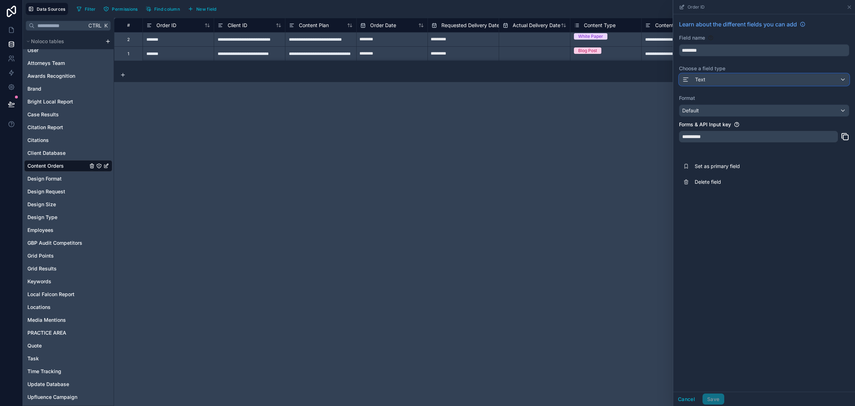
click at [716, 74] on div "Text" at bounding box center [765, 79] width 170 height 11
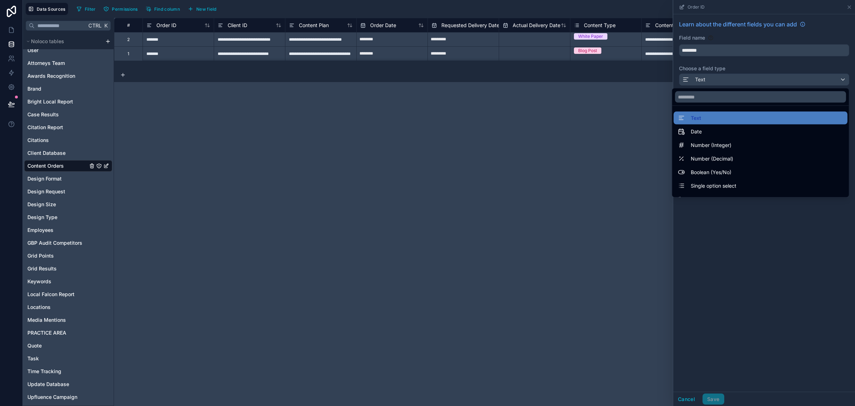
click at [716, 242] on div at bounding box center [765, 203] width 182 height 406
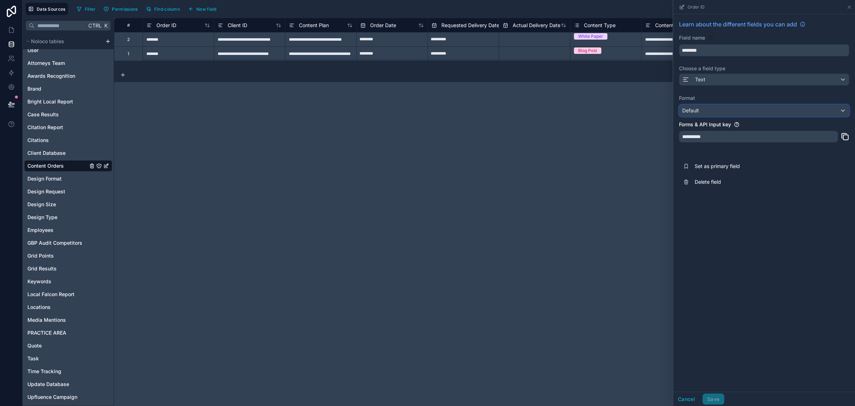
click at [712, 109] on div "Default" at bounding box center [765, 110] width 170 height 11
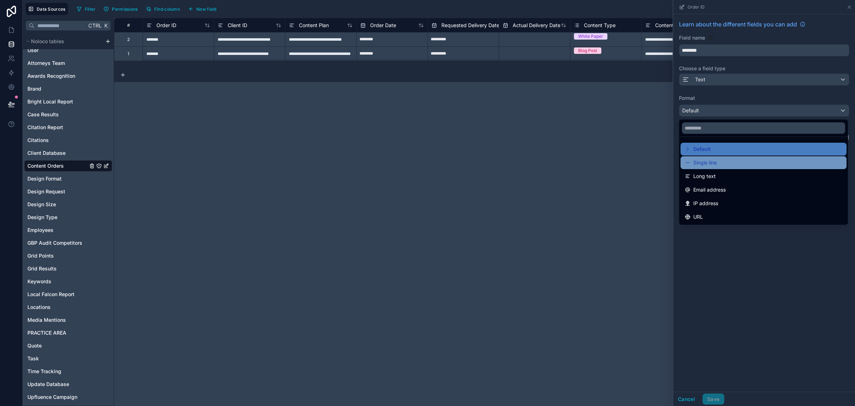
click at [711, 164] on span "Single line" at bounding box center [706, 162] width 24 height 9
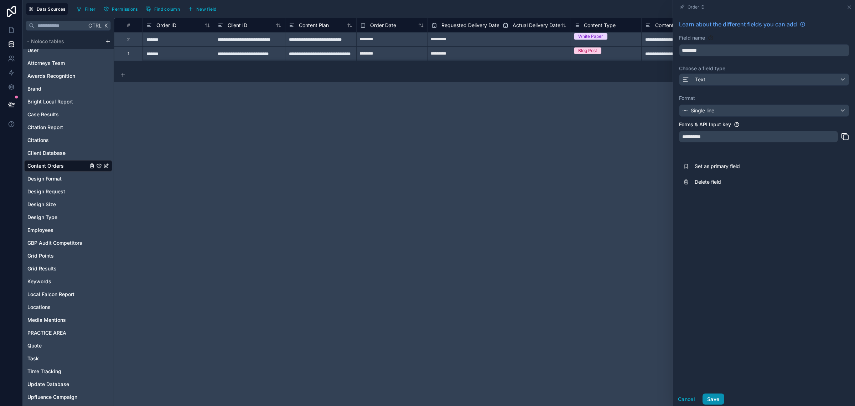
click at [711, 398] on button "Save" at bounding box center [713, 398] width 21 height 11
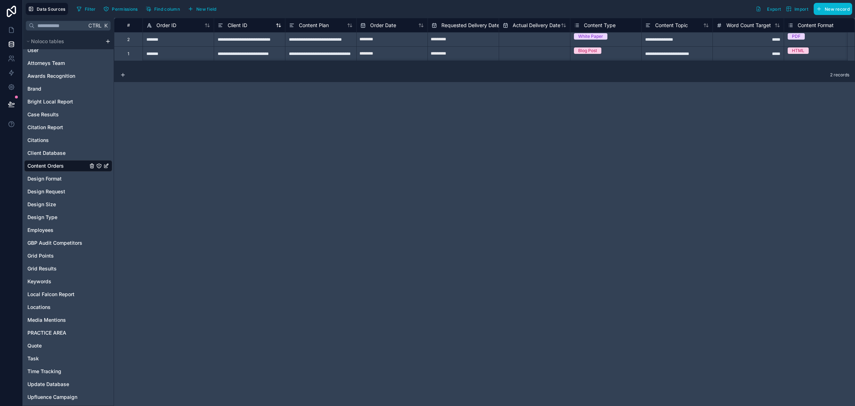
click at [249, 27] on div "Client ID" at bounding box center [250, 25] width 64 height 9
click at [237, 27] on span "Client ID" at bounding box center [238, 25] width 20 height 7
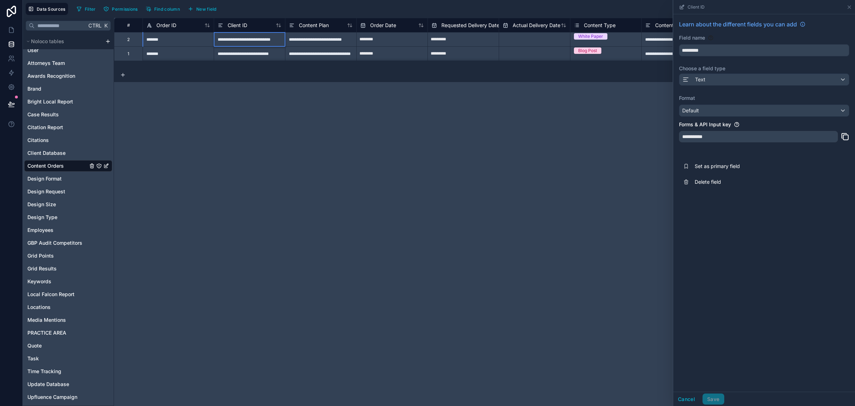
scroll to position [0, 13]
click at [266, 40] on div "**********" at bounding box center [249, 39] width 71 height 14
click at [266, 40] on input "**********" at bounding box center [249, 39] width 71 height 14
click at [282, 113] on div "**********" at bounding box center [484, 212] width 741 height 388
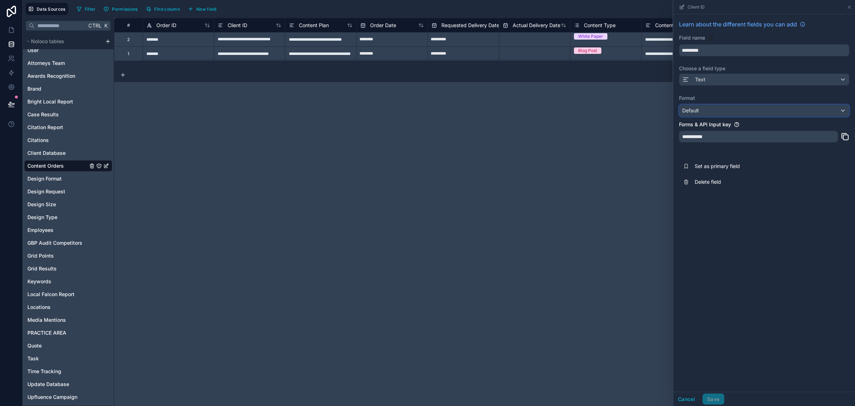
click at [691, 107] on div "Default" at bounding box center [765, 110] width 170 height 11
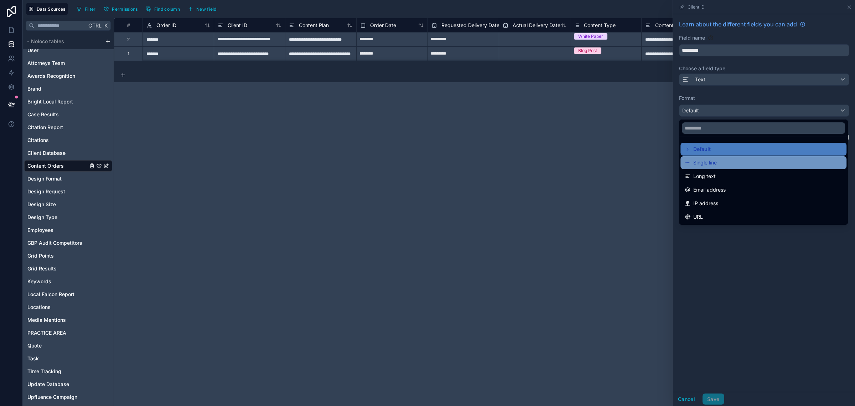
click at [710, 167] on div "Single line" at bounding box center [764, 162] width 166 height 13
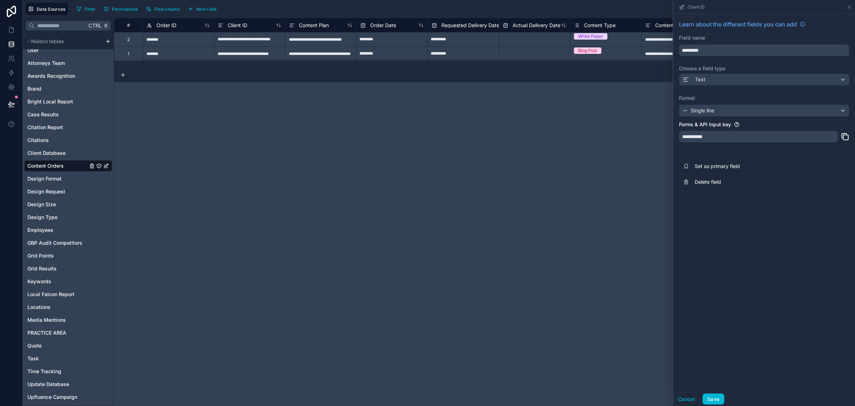
drag, startPoint x: 719, startPoint y: 320, endPoint x: 718, endPoint y: 324, distance: 4.4
click at [719, 321] on div "**********" at bounding box center [765, 202] width 182 height 377
click at [713, 398] on button "Save" at bounding box center [713, 398] width 21 height 11
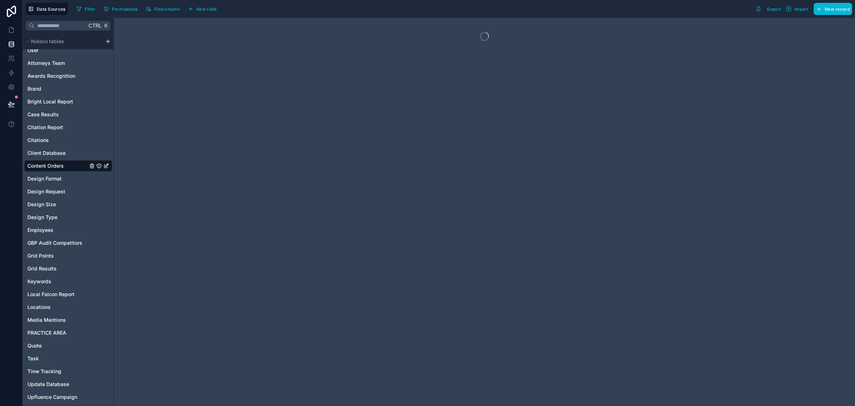
click at [309, 24] on div at bounding box center [484, 212] width 741 height 388
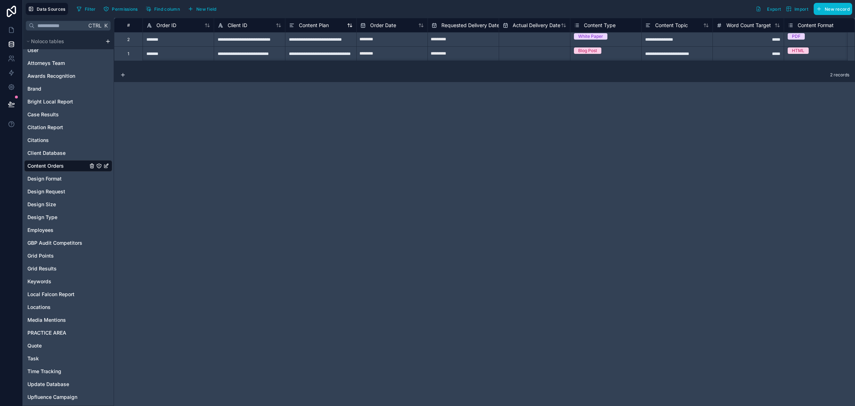
click at [311, 22] on span "Content Plan" at bounding box center [314, 25] width 30 height 7
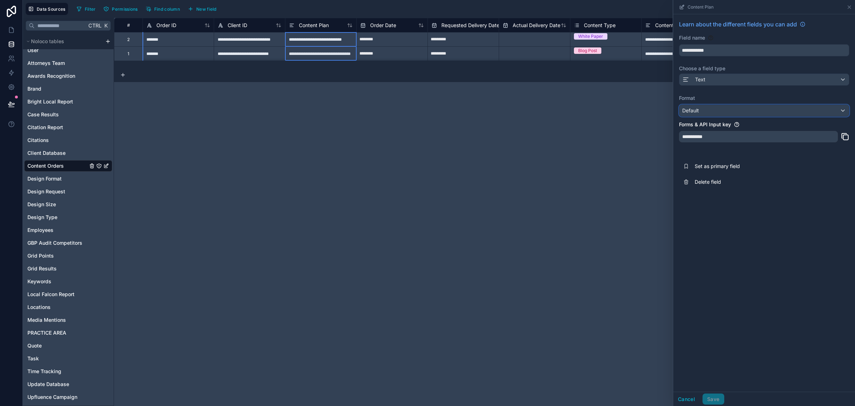
click at [735, 108] on div "Default" at bounding box center [765, 110] width 170 height 11
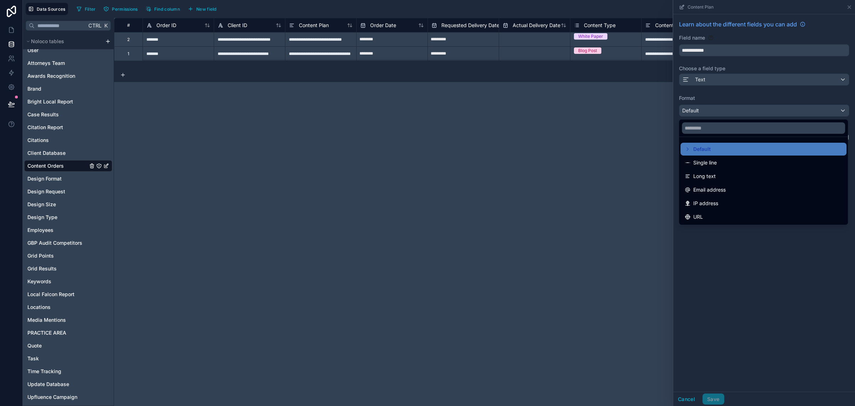
drag, startPoint x: 712, startPoint y: 163, endPoint x: 720, endPoint y: 236, distance: 73.2
click at [712, 164] on span "Single line" at bounding box center [706, 162] width 24 height 9
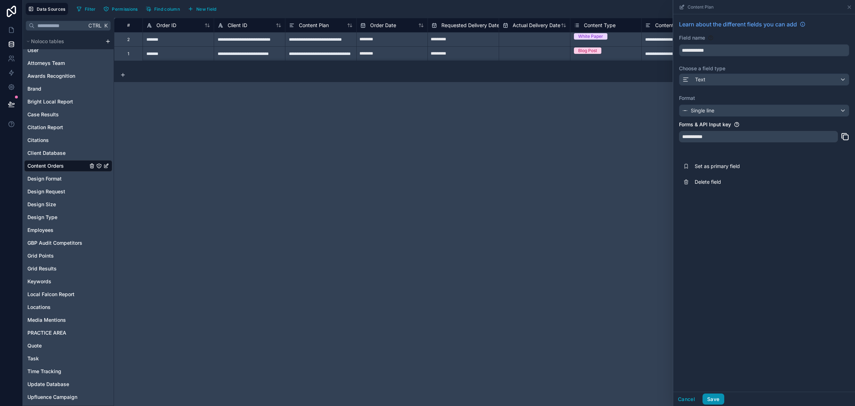
click at [716, 395] on button "Save" at bounding box center [713, 398] width 21 height 11
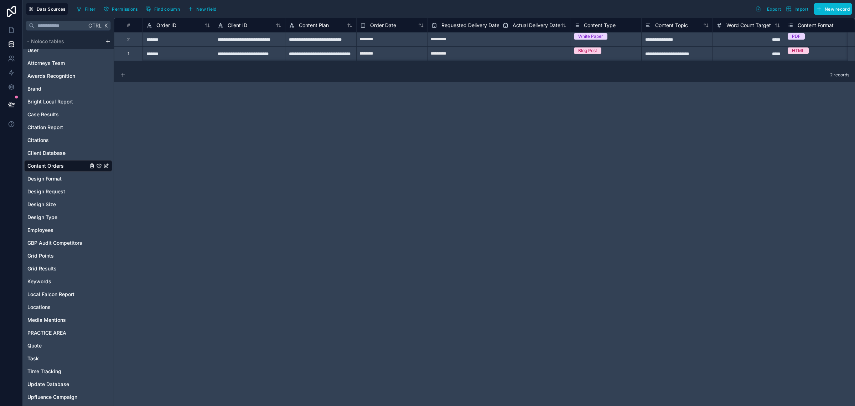
click at [336, 38] on div "**********" at bounding box center [320, 39] width 71 height 14
click at [336, 38] on input "**********" at bounding box center [321, 39] width 71 height 14
click at [466, 168] on div "**********" at bounding box center [484, 212] width 741 height 388
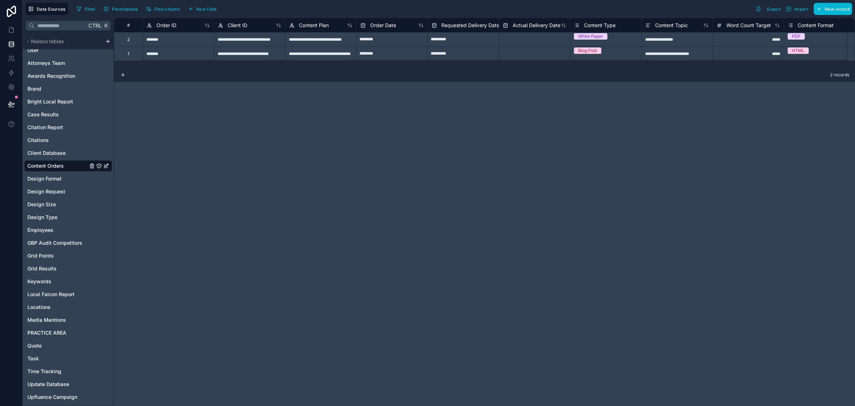
click at [668, 31] on div "Content Topic" at bounding box center [677, 25] width 71 height 14
click at [662, 24] on span "Content Topic" at bounding box center [671, 25] width 33 height 7
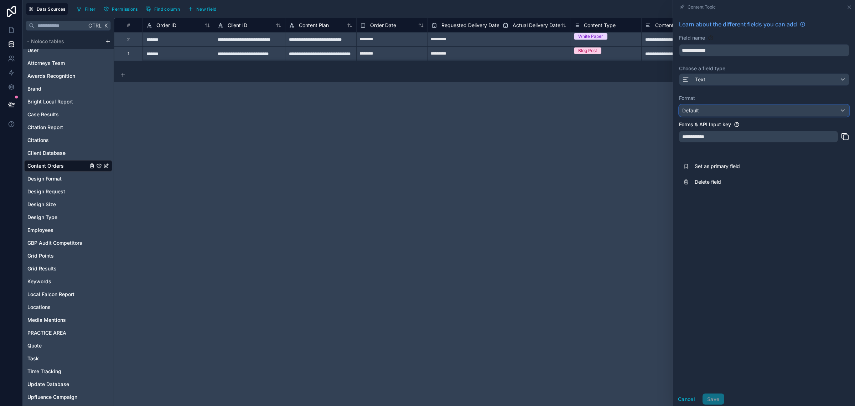
click at [725, 113] on div "Default" at bounding box center [765, 110] width 170 height 11
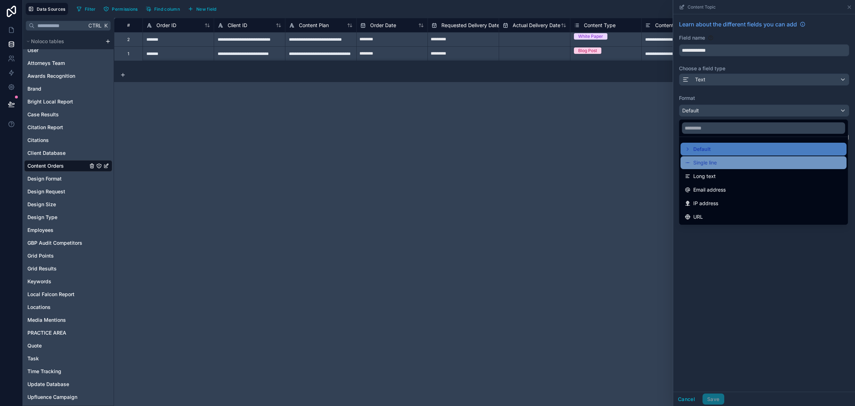
click at [708, 168] on div "Single line" at bounding box center [764, 162] width 166 height 13
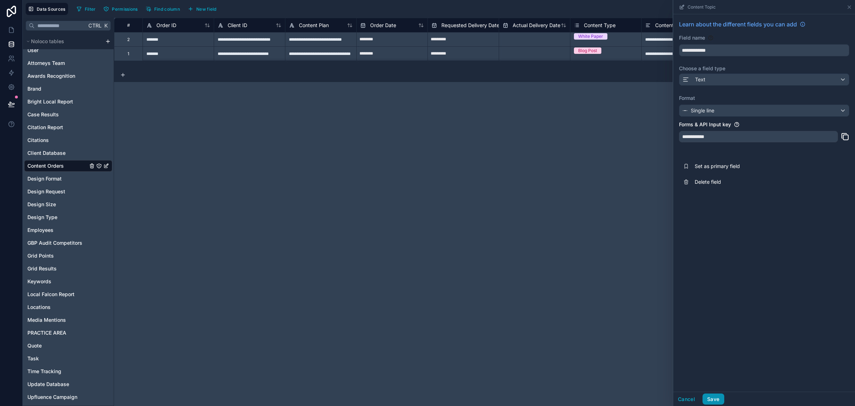
click at [716, 398] on button "Save" at bounding box center [713, 398] width 21 height 11
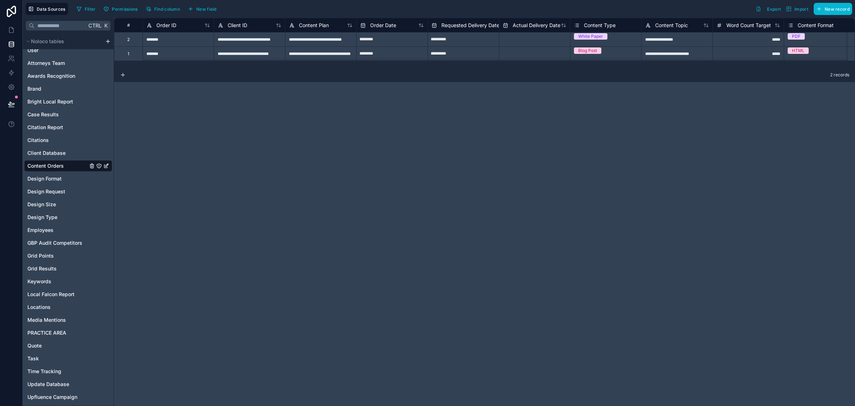
click at [601, 243] on div "**********" at bounding box center [484, 212] width 741 height 388
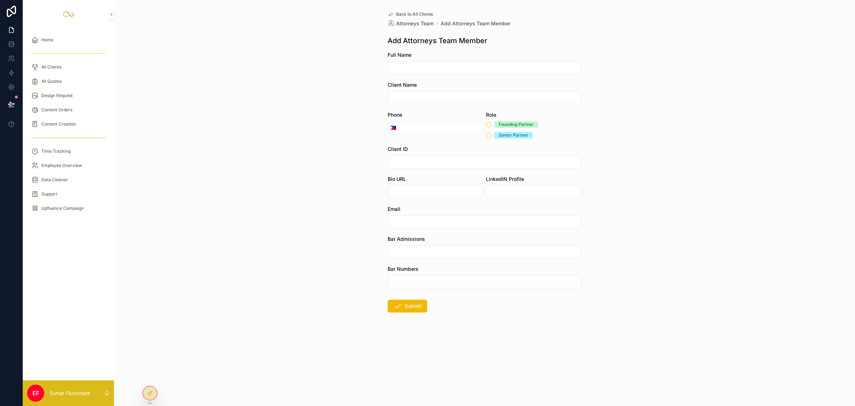
click at [400, 11] on span "Back to All Clients" at bounding box center [414, 14] width 37 height 6
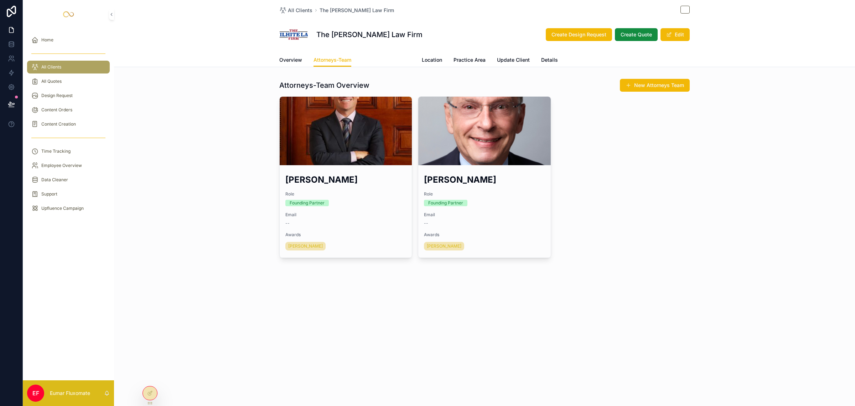
click at [378, 61] on span "Awards Recognition" at bounding box center [387, 59] width 48 height 7
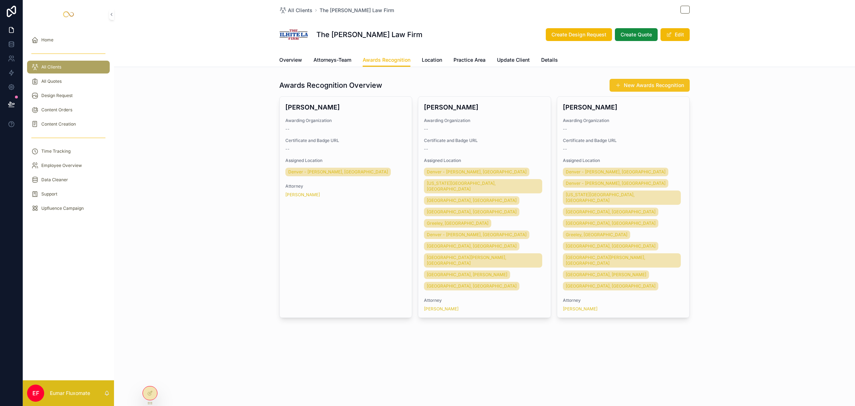
click at [624, 84] on button "New Awards Recognition" at bounding box center [650, 85] width 80 height 13
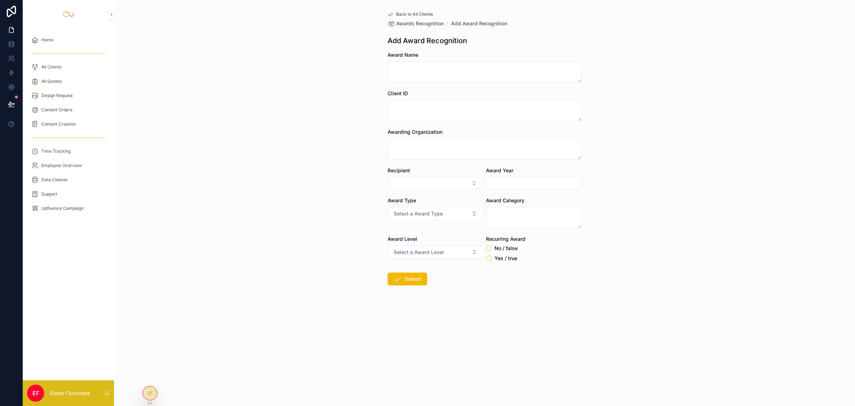
click at [401, 11] on span "Back to All Clients" at bounding box center [414, 14] width 37 height 6
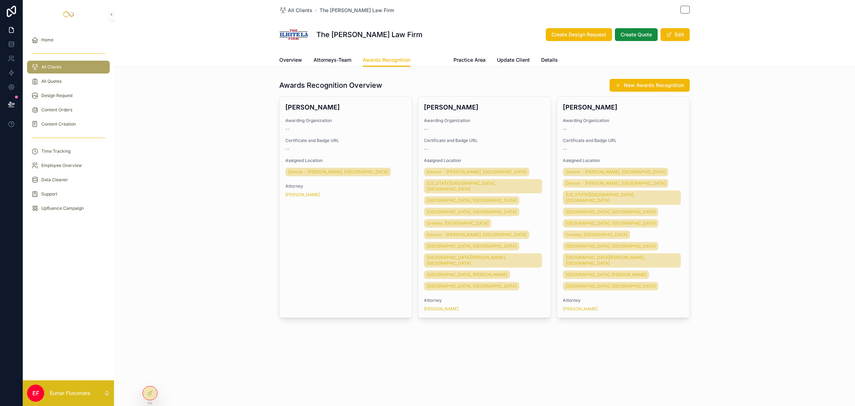
click at [428, 58] on span "Location" at bounding box center [432, 59] width 20 height 7
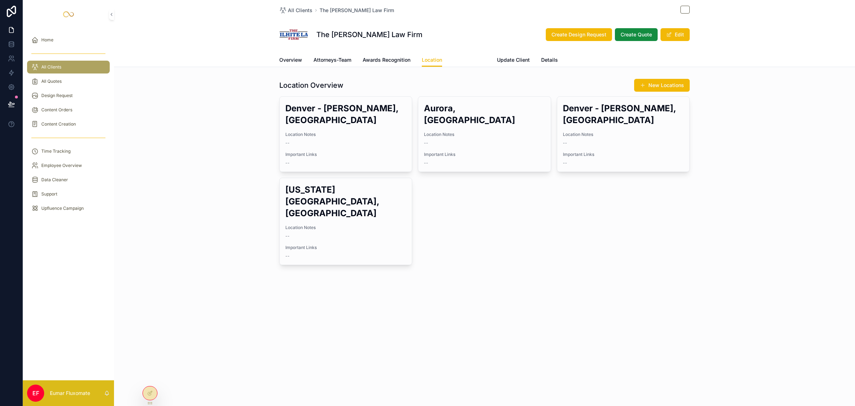
click at [468, 60] on span "Practice Area" at bounding box center [470, 59] width 32 height 7
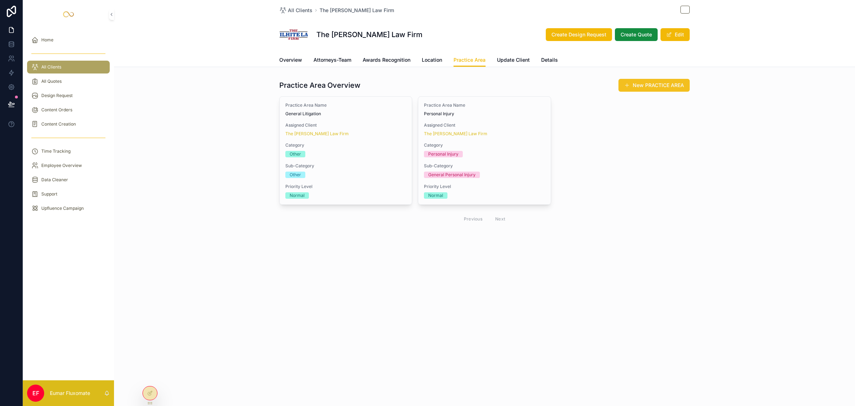
click at [632, 84] on button "New PRACTICE AREA" at bounding box center [654, 85] width 71 height 13
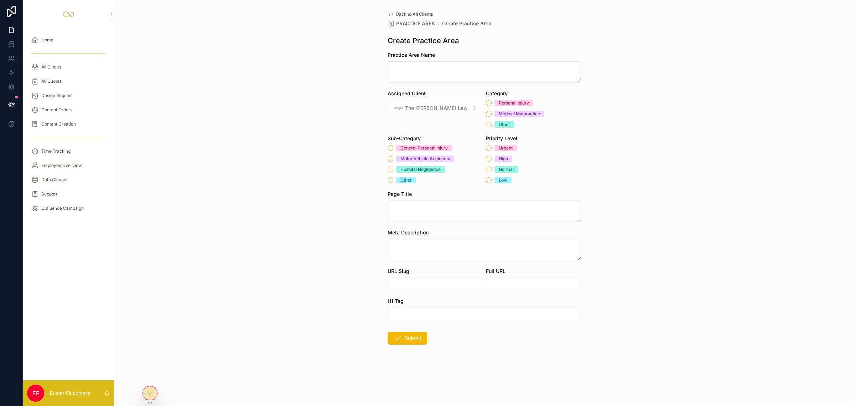
click at [409, 12] on span "Back to All Clients" at bounding box center [414, 14] width 37 height 6
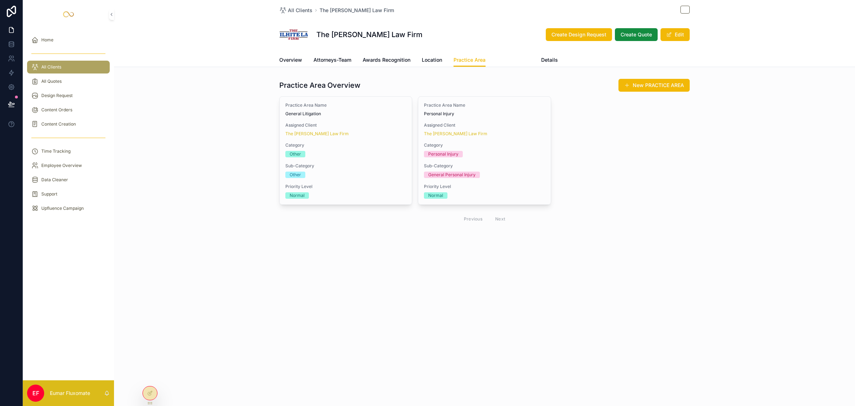
click at [504, 61] on span "Update Client" at bounding box center [513, 59] width 33 height 7
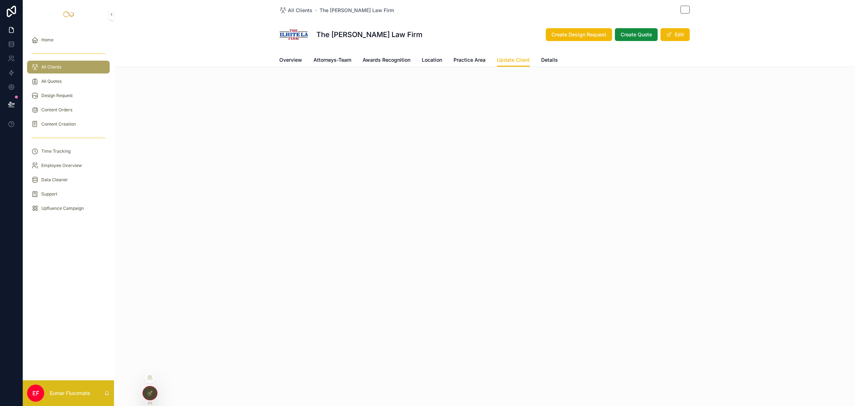
click at [147, 392] on icon at bounding box center [150, 393] width 6 height 6
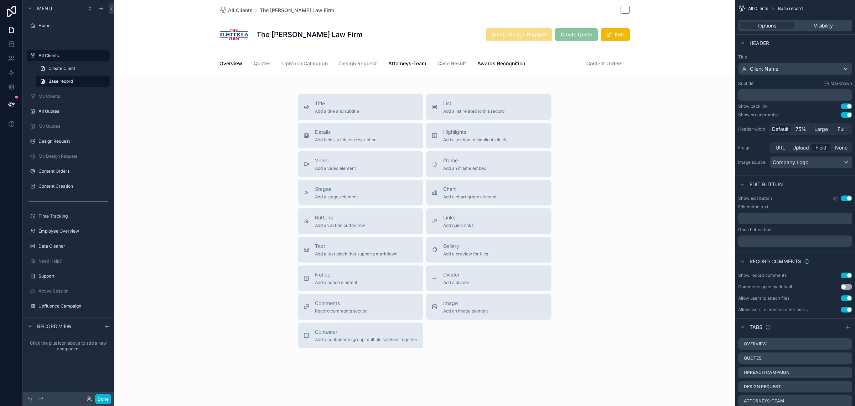
click at [554, 67] on link "Media Mentions" at bounding box center [556, 64] width 38 height 14
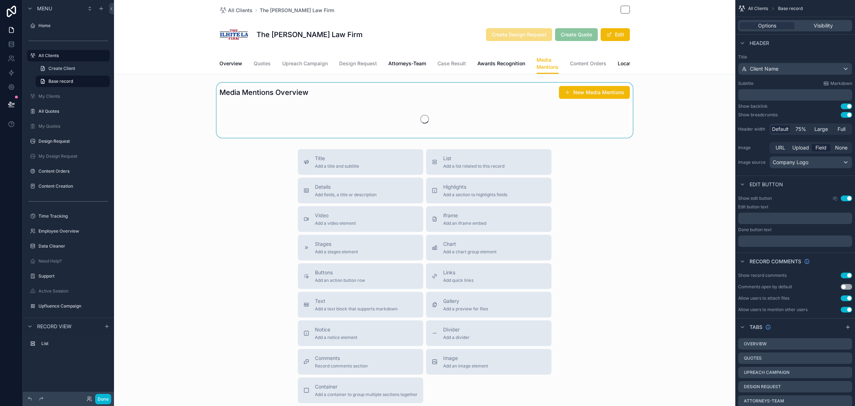
click at [571, 106] on div "scrollable content" at bounding box center [425, 110] width 622 height 55
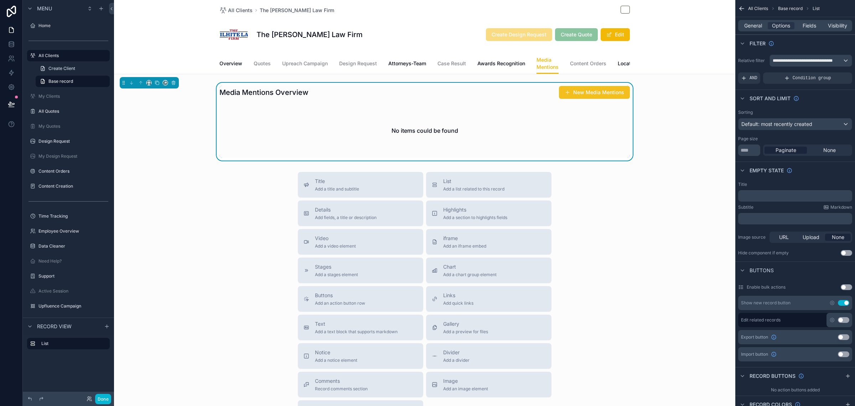
click at [578, 99] on button "New Media Mentions" at bounding box center [594, 92] width 71 height 13
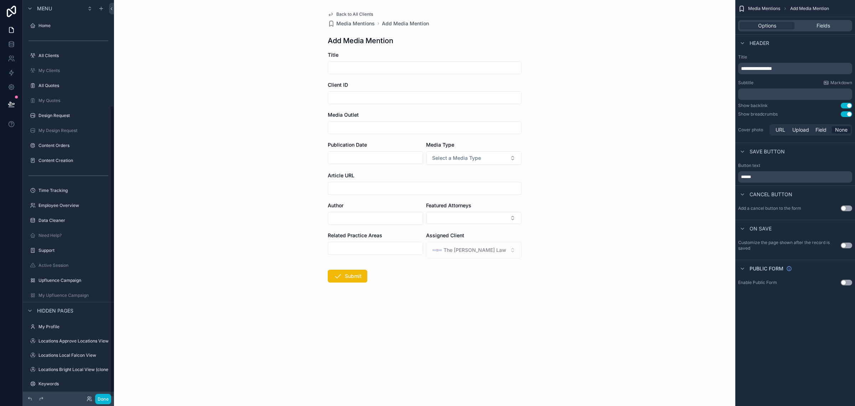
scroll to position [144, 0]
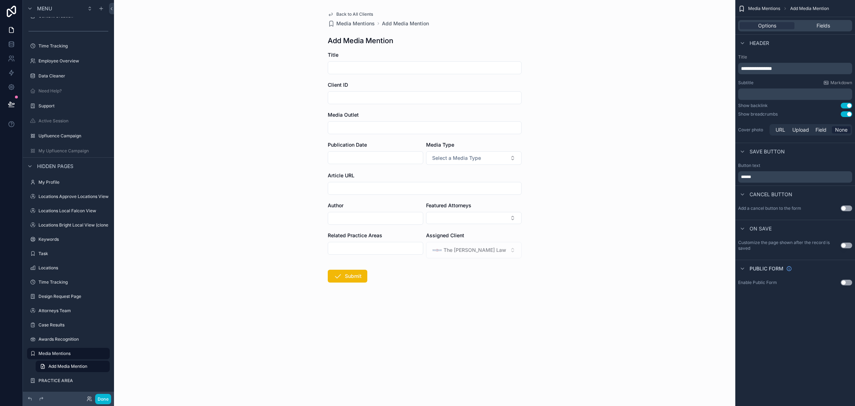
click at [357, 14] on span "Back to All Clients" at bounding box center [354, 14] width 37 height 6
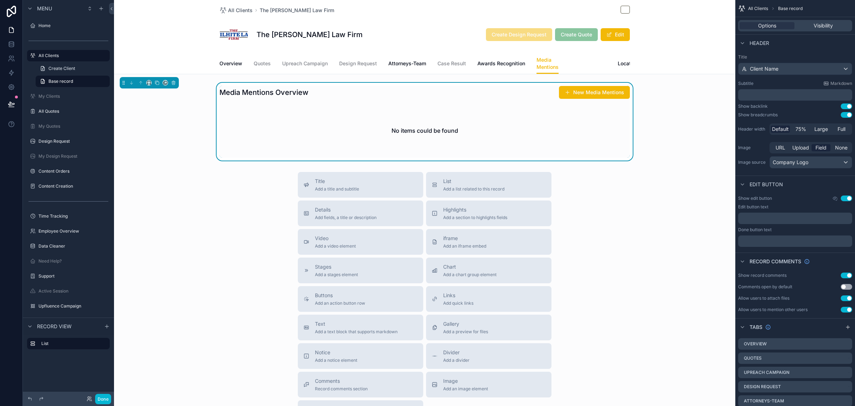
click at [585, 59] on link "Content Orders" at bounding box center [588, 64] width 36 height 14
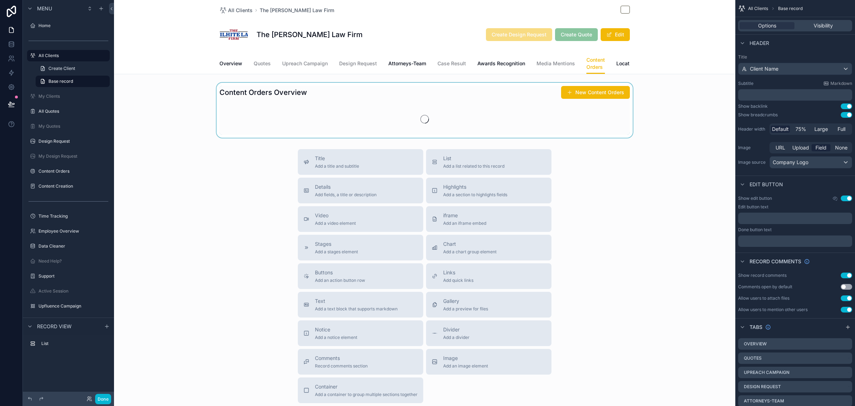
click at [607, 100] on div "scrollable content" at bounding box center [425, 110] width 622 height 55
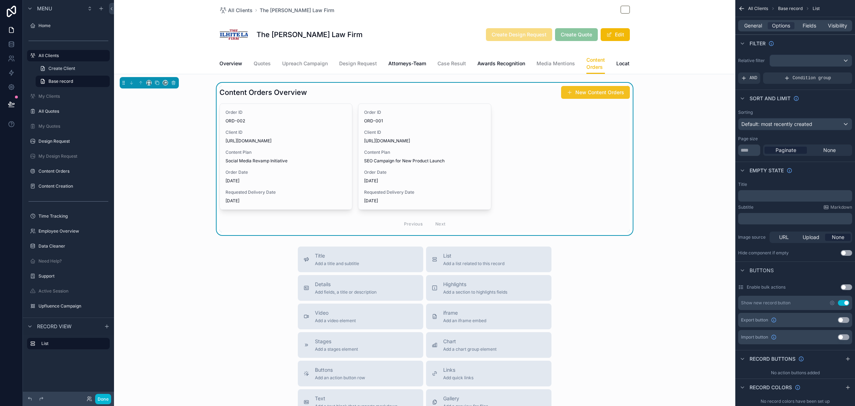
click at [597, 99] on button "New Content Orders" at bounding box center [595, 92] width 69 height 13
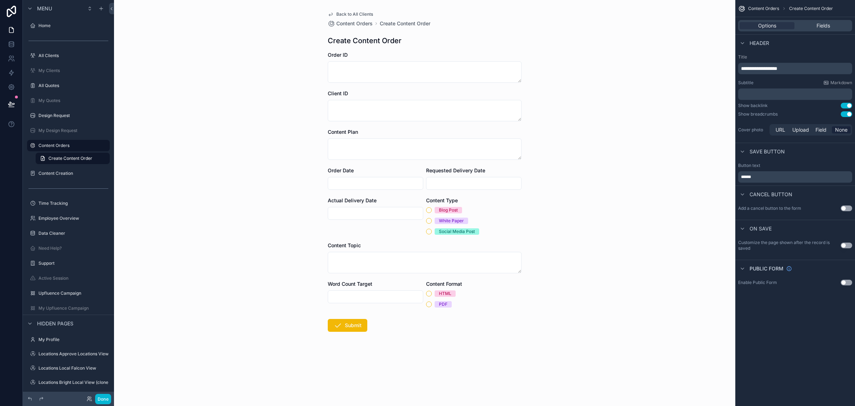
click at [349, 11] on span "Back to All Clients" at bounding box center [354, 14] width 37 height 6
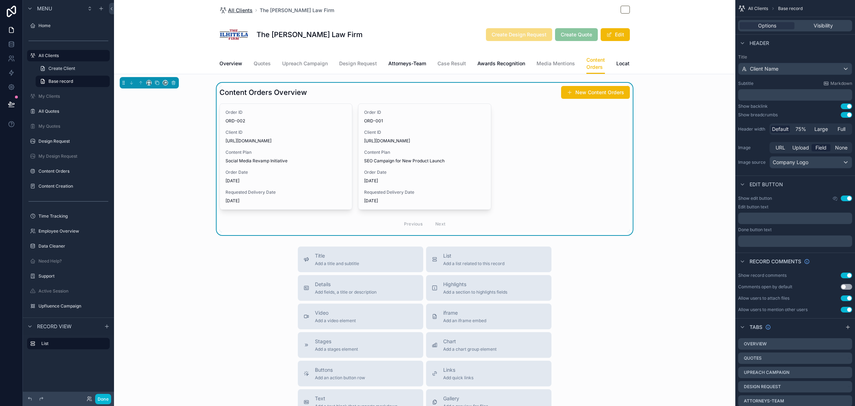
click at [230, 9] on span "All Clients" at bounding box center [240, 10] width 25 height 7
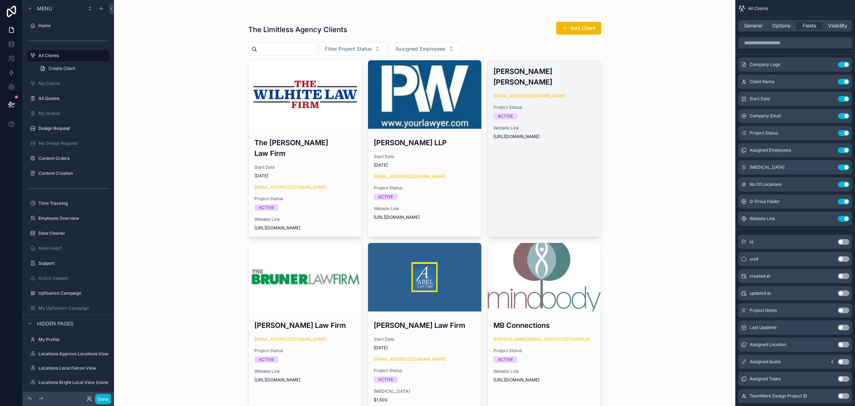
click at [552, 162] on link "Crantford Meehan 1226862@gmail.com Project Status ACTIVE Website Link https://c…" at bounding box center [545, 148] width 114 height 177
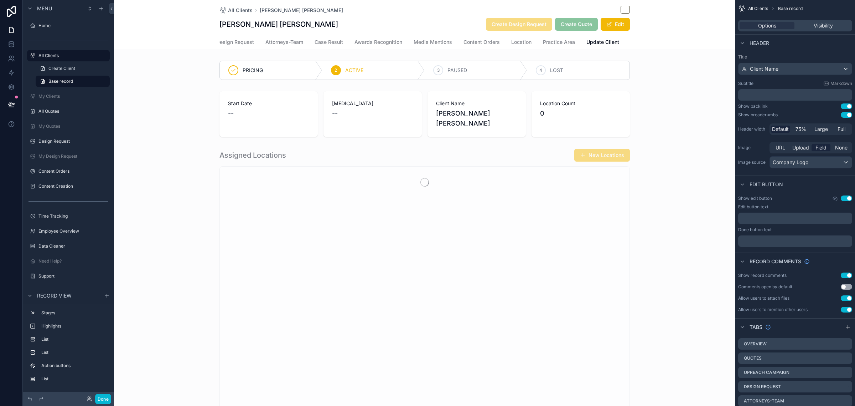
scroll to position [0, 139]
click at [579, 43] on span "Update Client" at bounding box center [587, 41] width 33 height 7
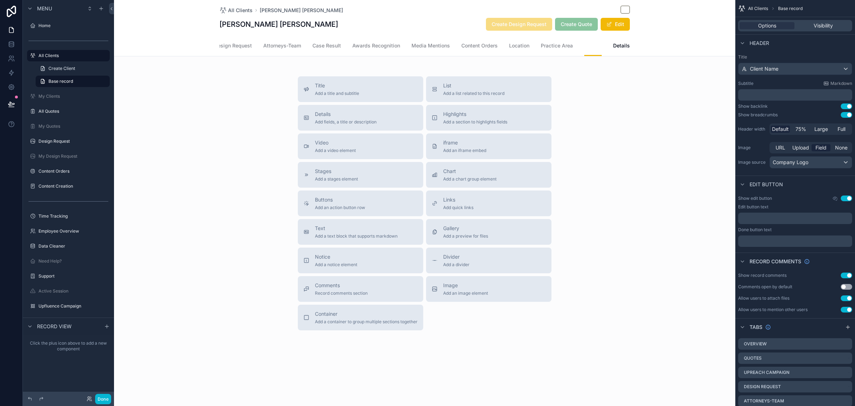
scroll to position [0, 124]
click at [338, 203] on span "Buttons" at bounding box center [340, 199] width 50 height 7
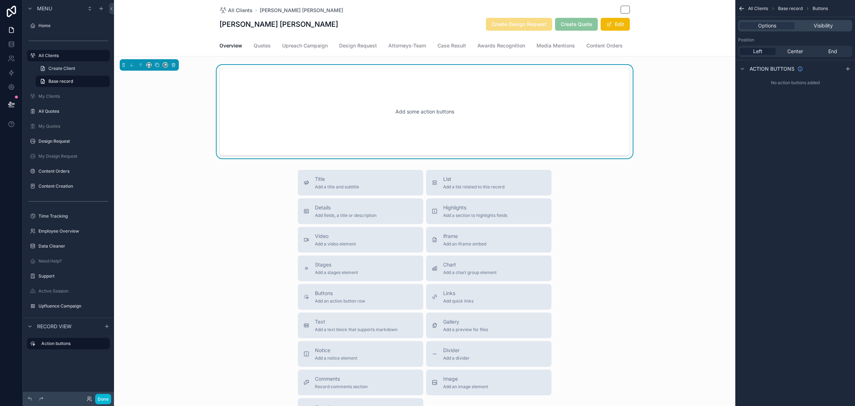
drag, startPoint x: 491, startPoint y: 132, endPoint x: 589, endPoint y: 119, distance: 98.9
click at [492, 132] on div "Add some action buttons" at bounding box center [424, 111] width 387 height 64
click at [792, 52] on span "Center" at bounding box center [796, 51] width 16 height 7
click at [849, 69] on icon "scrollable content" at bounding box center [848, 69] width 6 height 6
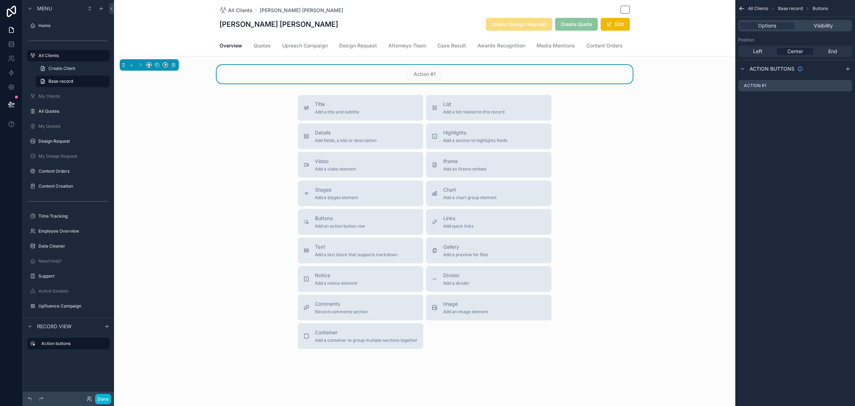
click at [482, 81] on div "Action #1" at bounding box center [425, 74] width 411 height 13
click at [847, 86] on icon "scrollable content" at bounding box center [847, 84] width 3 height 3
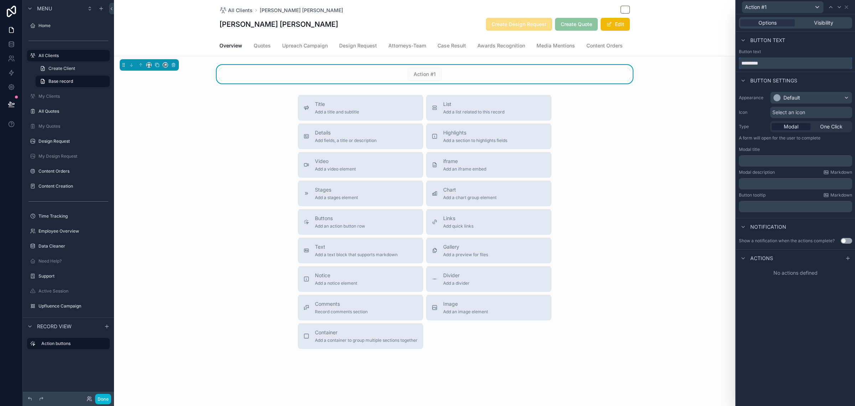
click at [792, 66] on input "*********" at bounding box center [795, 62] width 113 height 11
type input "*"
type input "**********"
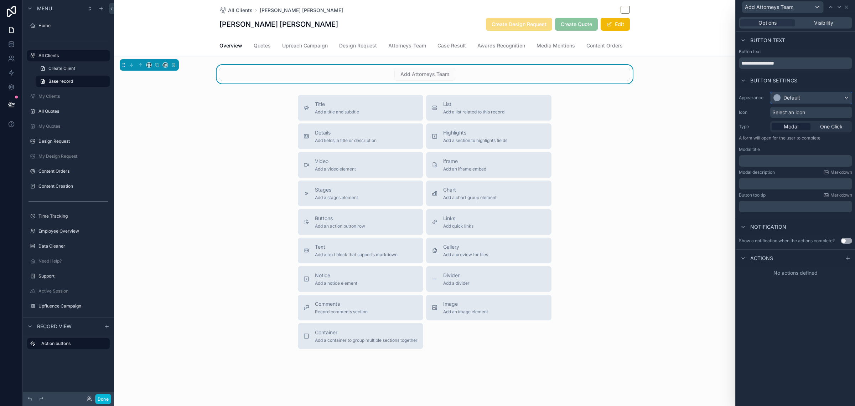
click at [808, 99] on div "Default" at bounding box center [811, 97] width 81 height 11
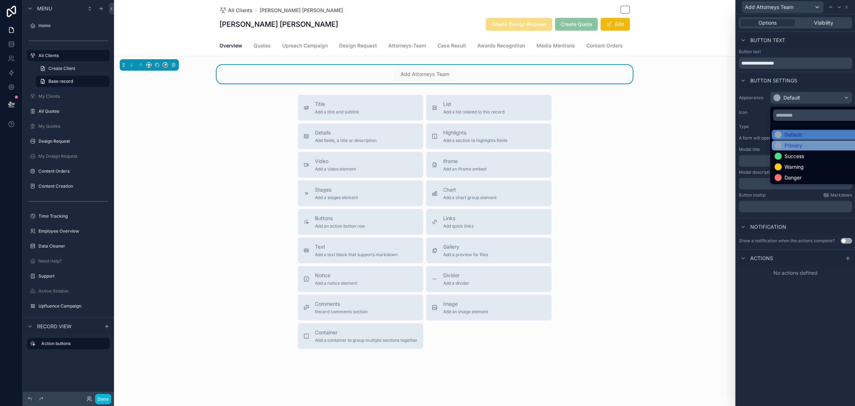
click at [789, 144] on div "Primary" at bounding box center [794, 145] width 18 height 7
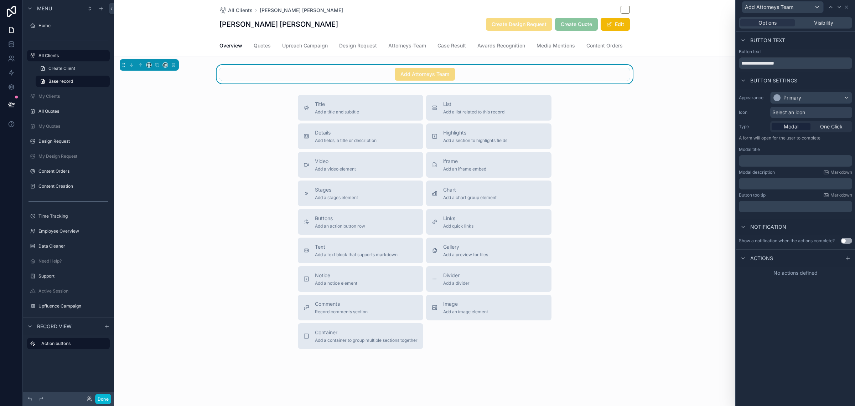
click at [788, 305] on div "**********" at bounding box center [795, 209] width 119 height 391
click at [806, 97] on div "Primary" at bounding box center [811, 97] width 81 height 11
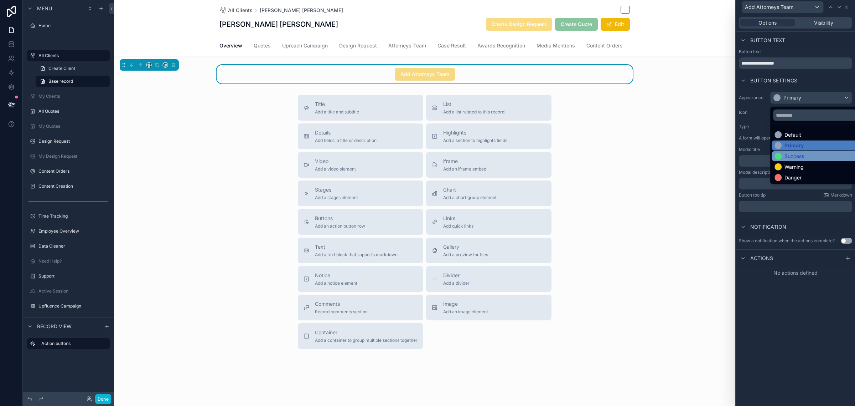
click at [792, 153] on div "Success" at bounding box center [795, 156] width 20 height 7
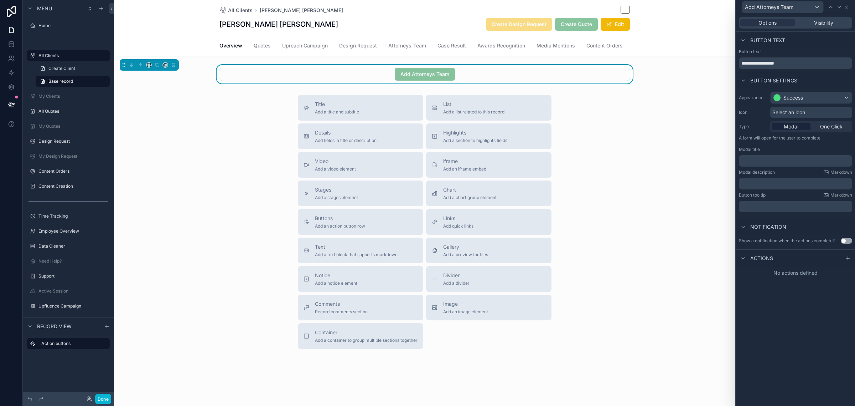
click at [803, 332] on div "**********" at bounding box center [795, 209] width 119 height 391
click at [847, 8] on icon at bounding box center [847, 7] width 6 height 6
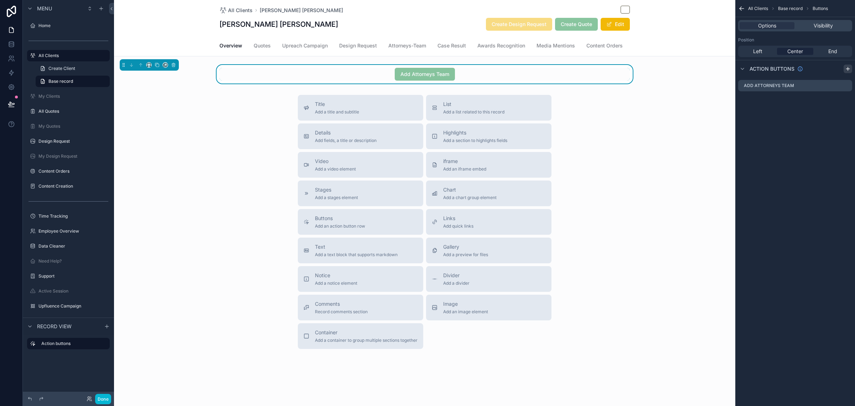
click at [848, 70] on icon "scrollable content" at bounding box center [848, 69] width 6 height 6
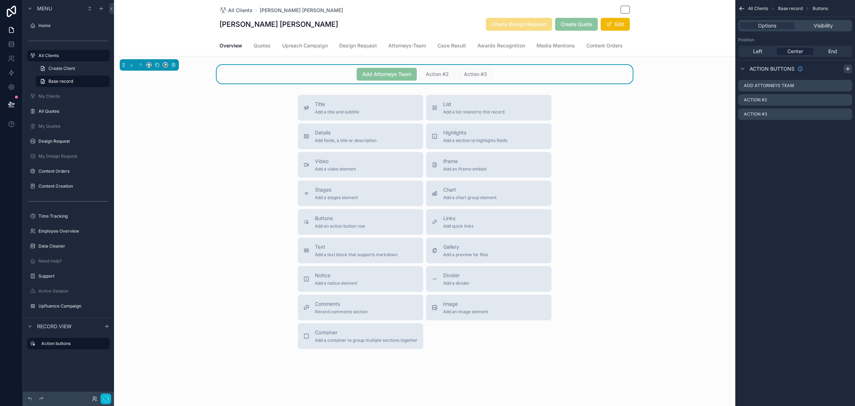
click at [848, 70] on icon "scrollable content" at bounding box center [848, 69] width 6 height 6
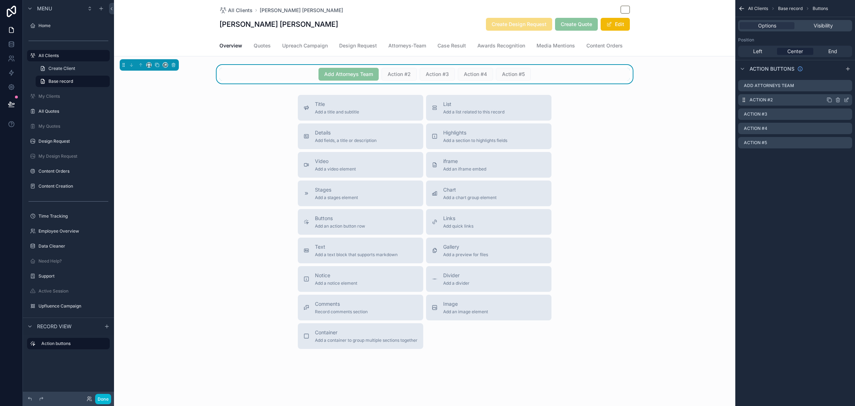
click at [843, 101] on div "scrollable content" at bounding box center [838, 100] width 23 height 6
click at [847, 99] on icon "scrollable content" at bounding box center [847, 100] width 6 height 6
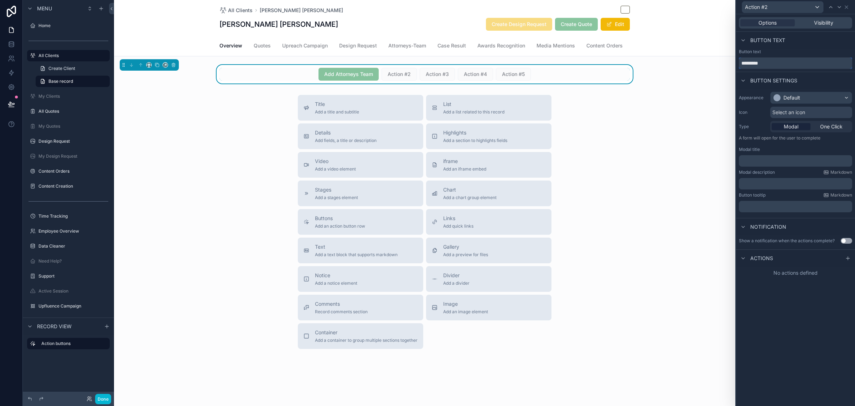
drag, startPoint x: 795, startPoint y: 65, endPoint x: 677, endPoint y: 63, distance: 118.7
click at [677, 63] on div "Action #2 Options Visibility Button text Button text ********* Button settings …" at bounding box center [427, 203] width 855 height 406
type input "**********"
click at [788, 98] on div "Default" at bounding box center [792, 97] width 17 height 7
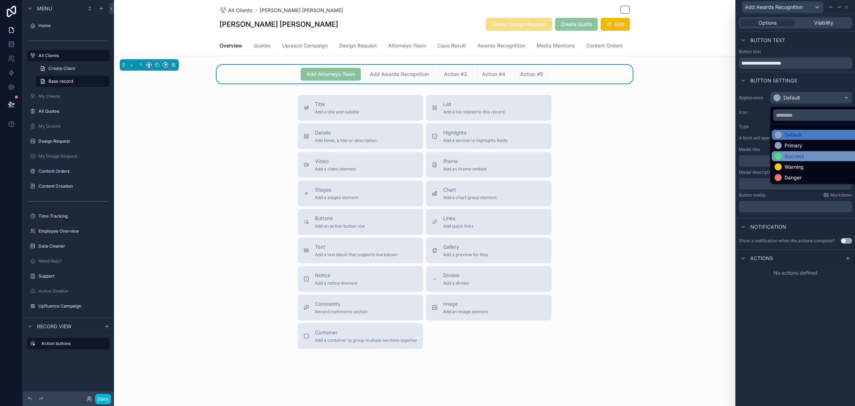
click at [778, 154] on div at bounding box center [778, 156] width 7 height 7
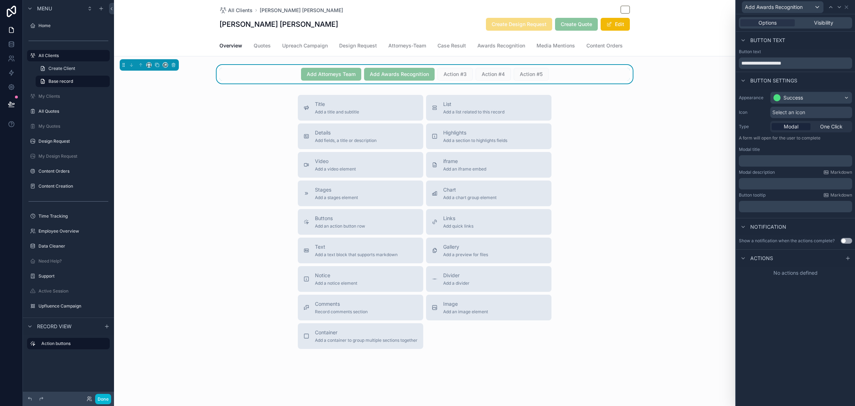
click at [823, 36] on div "Button text" at bounding box center [795, 40] width 119 height 17
click at [838, 9] on icon at bounding box center [840, 7] width 6 height 6
drag, startPoint x: 815, startPoint y: 62, endPoint x: 657, endPoint y: 52, distance: 158.9
click at [657, 52] on div "Action #3 Options Visibility Button text Button text ********* Button settings …" at bounding box center [427, 203] width 855 height 406
type input "**********"
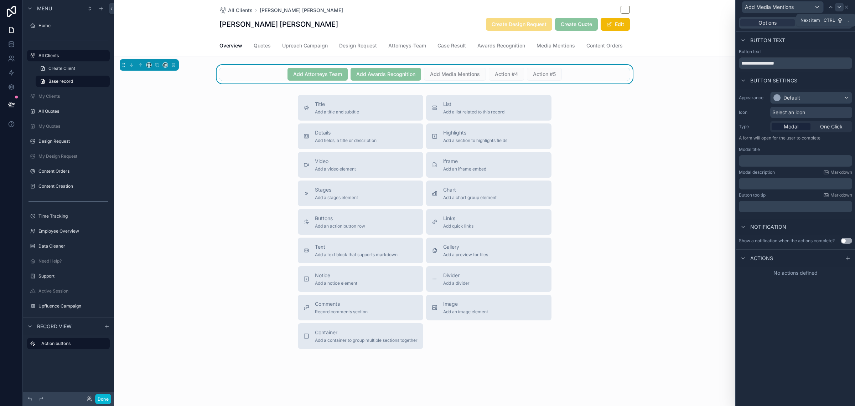
click at [839, 6] on icon at bounding box center [840, 7] width 6 height 6
click at [829, 7] on icon at bounding box center [831, 7] width 6 height 6
click at [799, 94] on div "Default" at bounding box center [792, 97] width 17 height 7
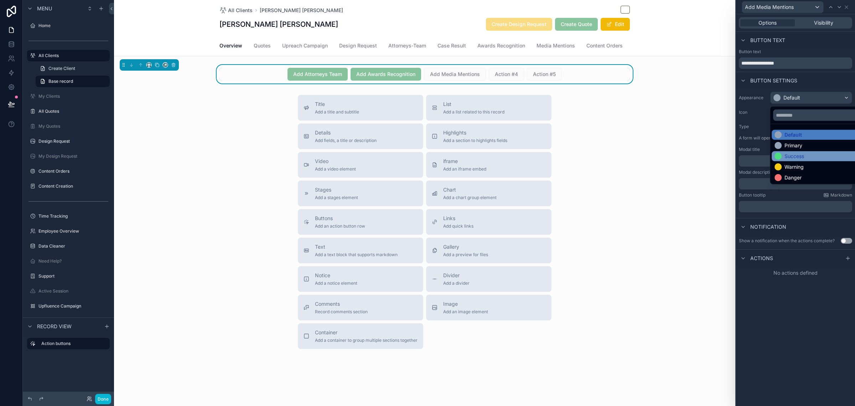
click at [788, 154] on div "Success" at bounding box center [795, 156] width 20 height 7
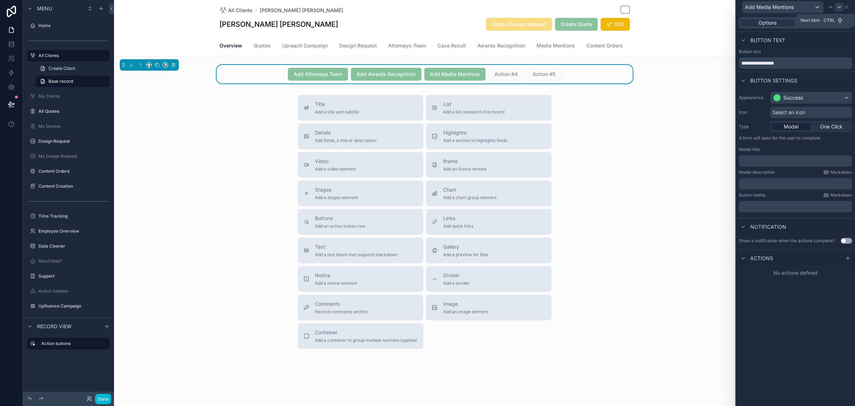
click at [839, 7] on icon at bounding box center [840, 7] width 6 height 6
click at [822, 63] on input "*********" at bounding box center [795, 62] width 113 height 11
type input "*"
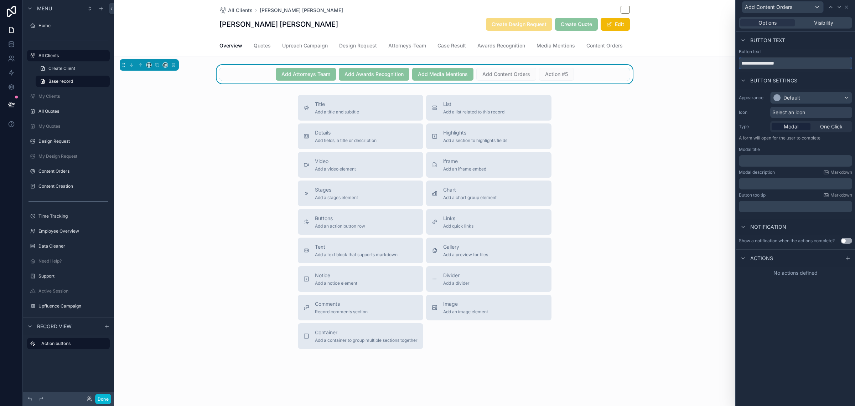
type input "**********"
click at [812, 95] on div "Default" at bounding box center [811, 97] width 81 height 11
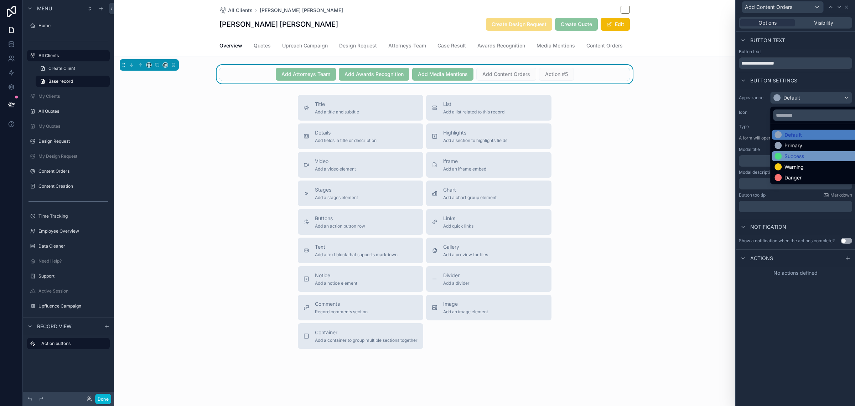
click at [792, 153] on div "Success" at bounding box center [795, 156] width 20 height 7
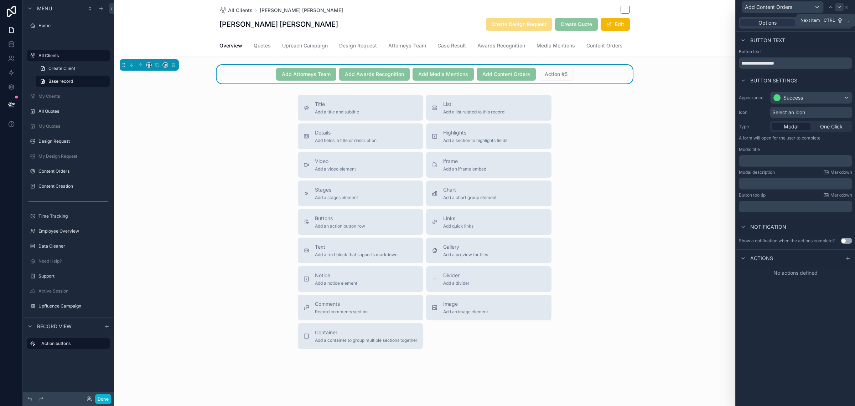
click at [839, 8] on icon at bounding box center [840, 7] width 6 height 6
click at [800, 61] on input "*********" at bounding box center [795, 62] width 113 height 11
click at [795, 68] on input "*********" at bounding box center [795, 62] width 113 height 11
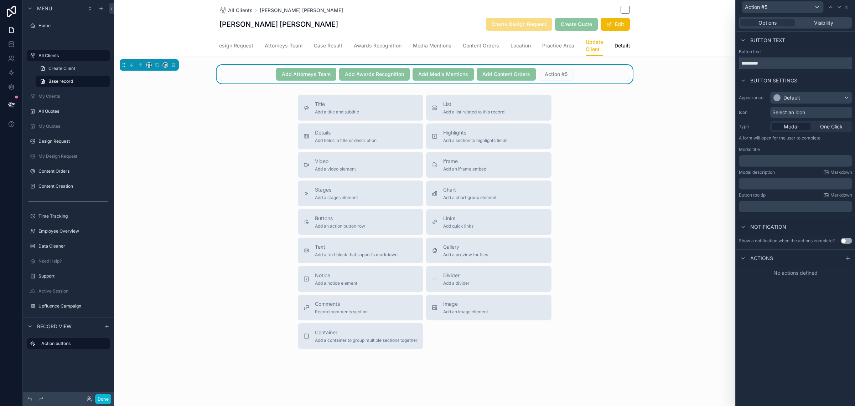
click at [795, 68] on input "*********" at bounding box center [795, 62] width 113 height 11
type input "**********"
click at [827, 77] on div "Button settings" at bounding box center [795, 80] width 119 height 17
click at [806, 94] on div "Default" at bounding box center [811, 97] width 81 height 11
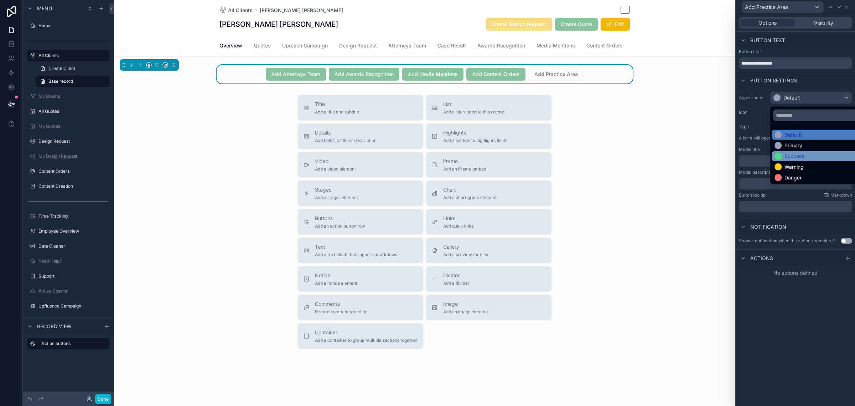
click at [795, 152] on div "Success" at bounding box center [819, 156] width 95 height 10
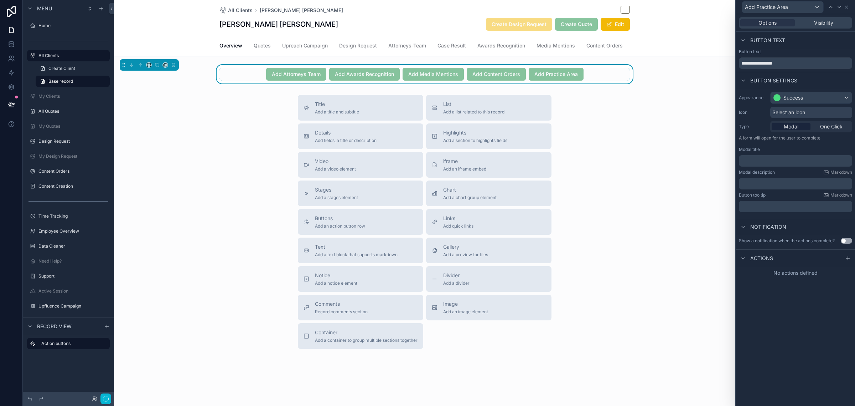
click at [826, 40] on div "Button text" at bounding box center [795, 40] width 119 height 17
click at [847, 8] on icon at bounding box center [847, 7] width 6 height 6
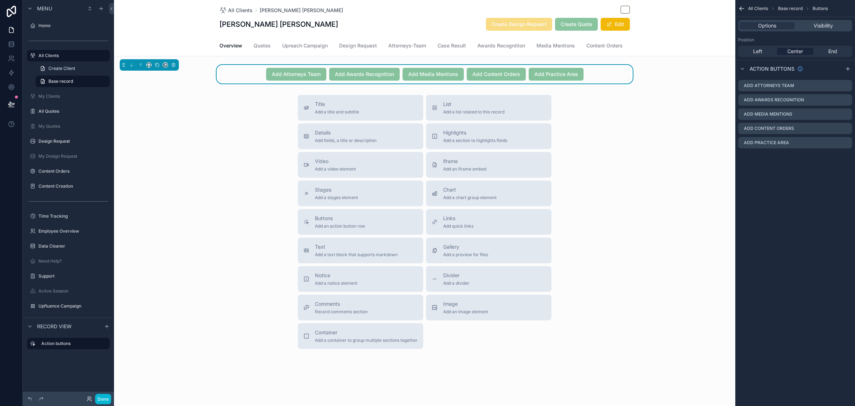
click at [655, 213] on div "Title Add a title and subtitle List Add a list related to this record Details A…" at bounding box center [425, 222] width 622 height 254
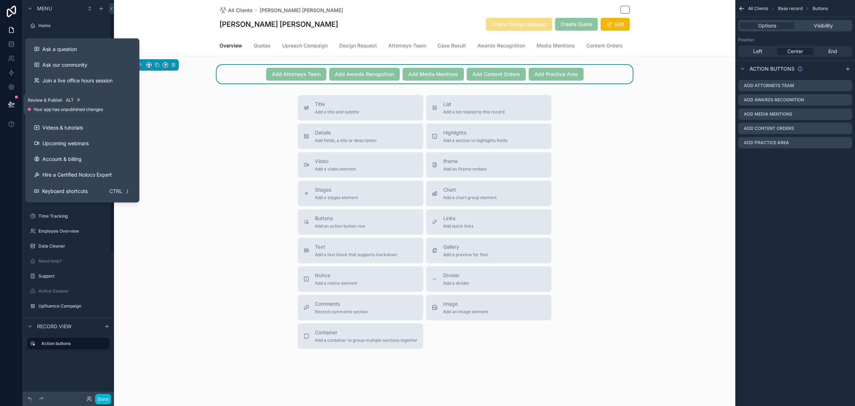
click at [12, 104] on icon at bounding box center [11, 104] width 7 height 7
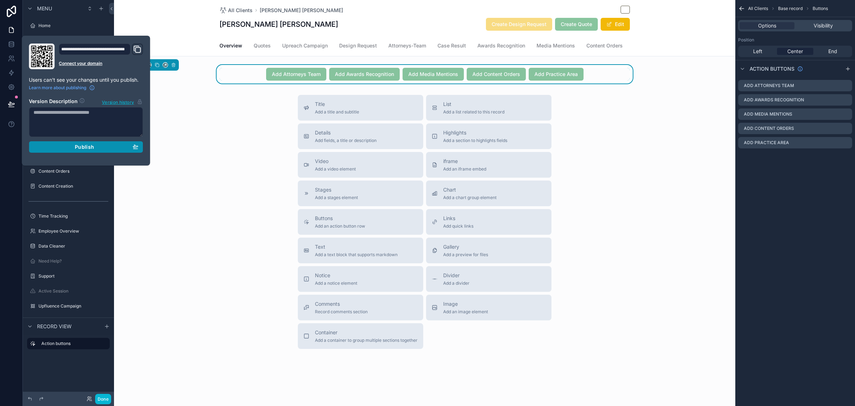
click at [61, 148] on div "Publish" at bounding box center [86, 147] width 105 height 6
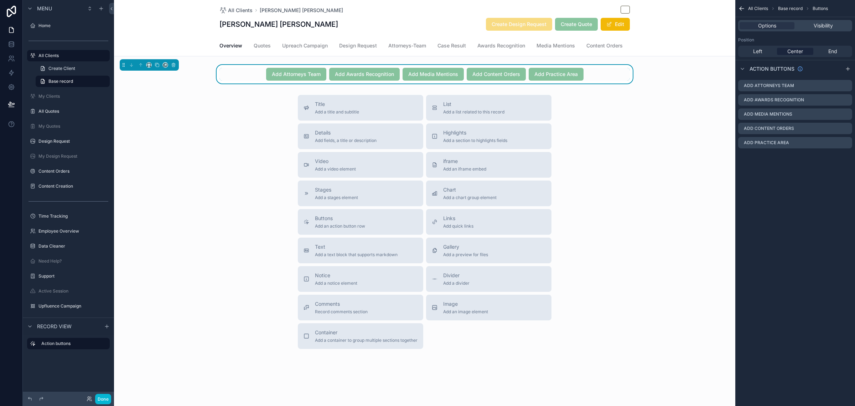
click at [185, 233] on div "Title Add a title and subtitle List Add a list related to this record Details A…" at bounding box center [425, 222] width 622 height 254
click at [173, 174] on div "Title Add a title and subtitle List Add a list related to this record Details A…" at bounding box center [425, 222] width 622 height 254
click at [178, 25] on div "All Clients Crantford Meehan Crantford Meehan Create Design Request Create Quot…" at bounding box center [425, 28] width 622 height 56
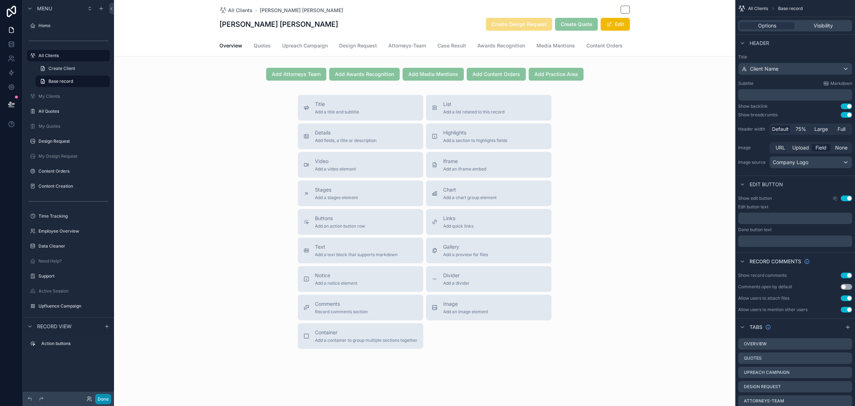
click at [108, 395] on button "Done" at bounding box center [103, 398] width 16 height 10
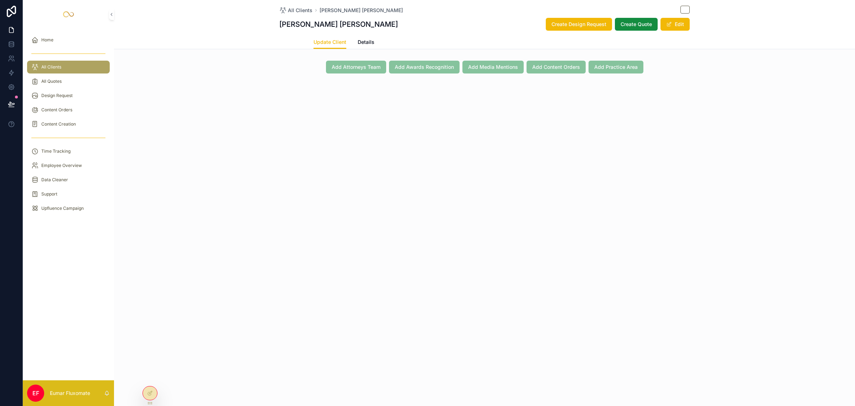
click at [299, 42] on span "Overview" at bounding box center [290, 41] width 23 height 7
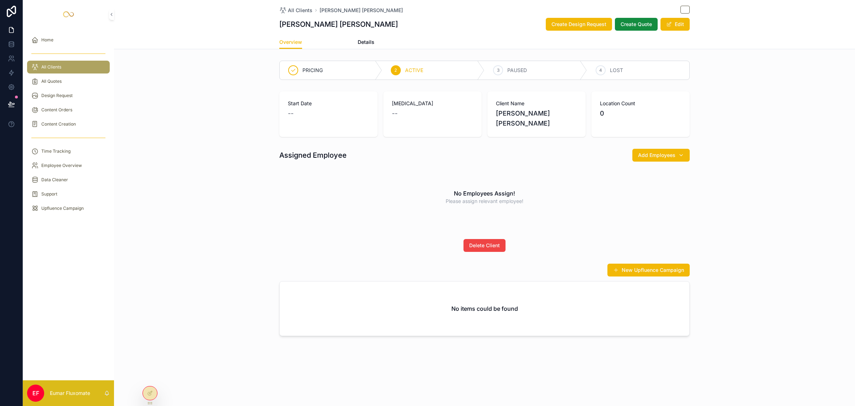
click at [334, 40] on span "Update Client" at bounding box center [330, 41] width 33 height 7
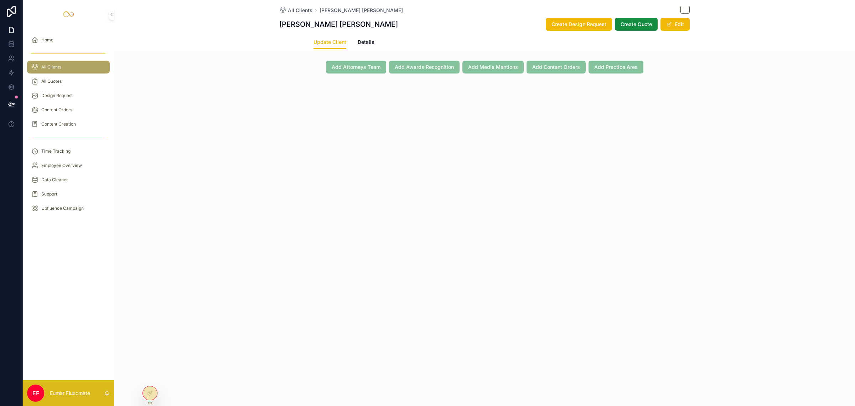
click at [293, 42] on span "Overview" at bounding box center [290, 41] width 23 height 7
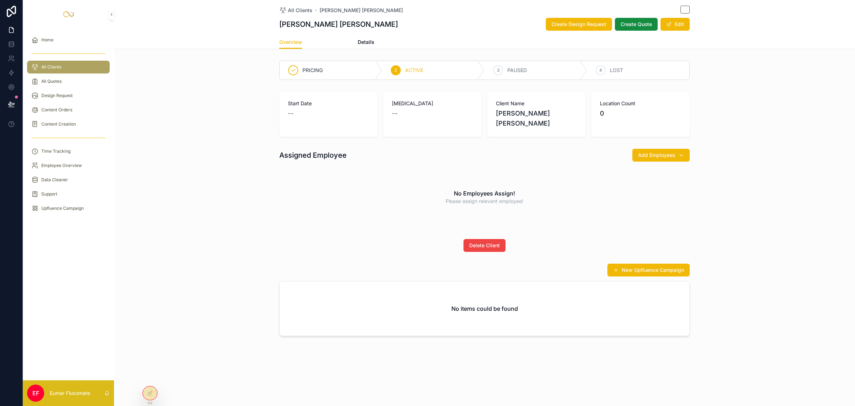
click at [324, 43] on span "Update Client" at bounding box center [330, 41] width 33 height 7
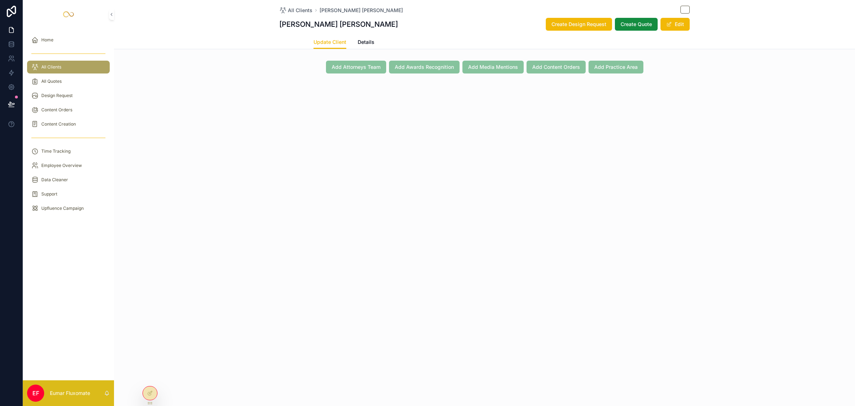
click at [289, 43] on span "Overview" at bounding box center [290, 41] width 23 height 7
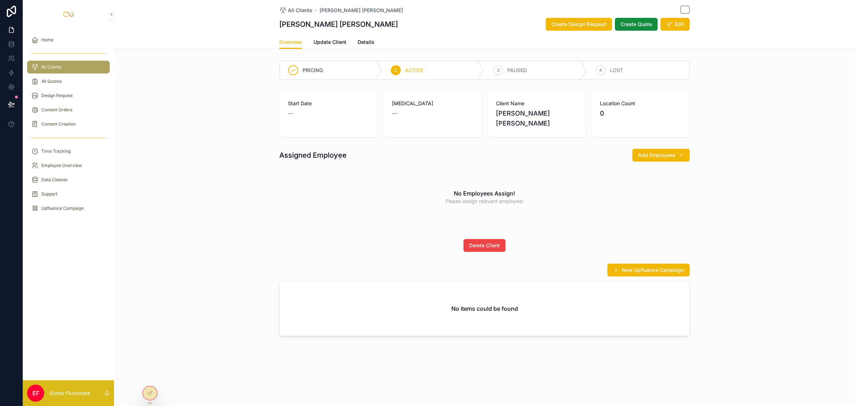
click at [225, 118] on div "Start Date -- Retainer -- Client Name Crantford Meehan Location Count 0" at bounding box center [484, 113] width 741 height 51
click at [9, 107] on icon at bounding box center [11, 104] width 7 height 7
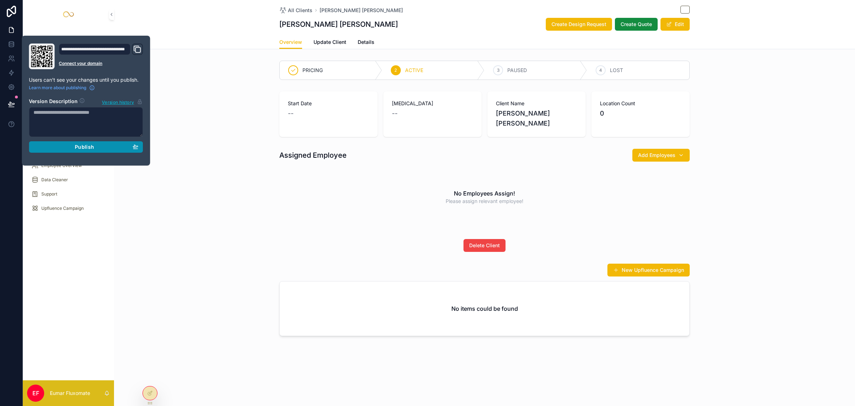
click at [127, 150] on div "Publish" at bounding box center [86, 147] width 105 height 6
